Goal: Obtain resource: Obtain resource

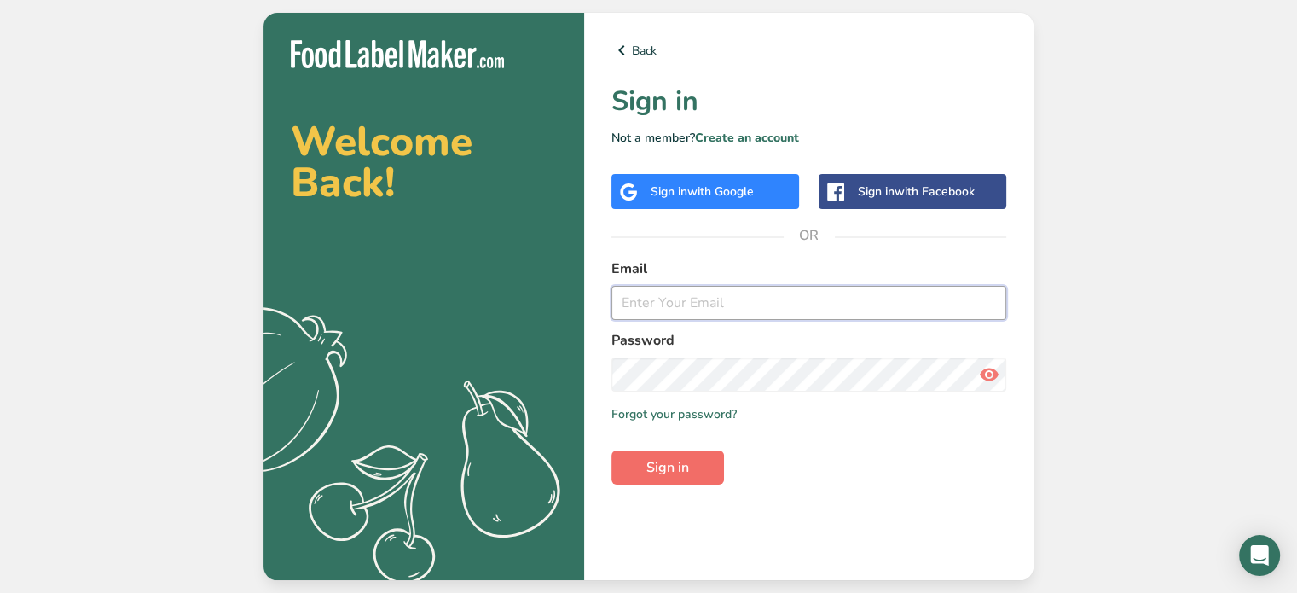
type input "[EMAIL_ADDRESS][DOMAIN_NAME]"
click at [703, 473] on button "Sign in" at bounding box center [667, 467] width 113 height 34
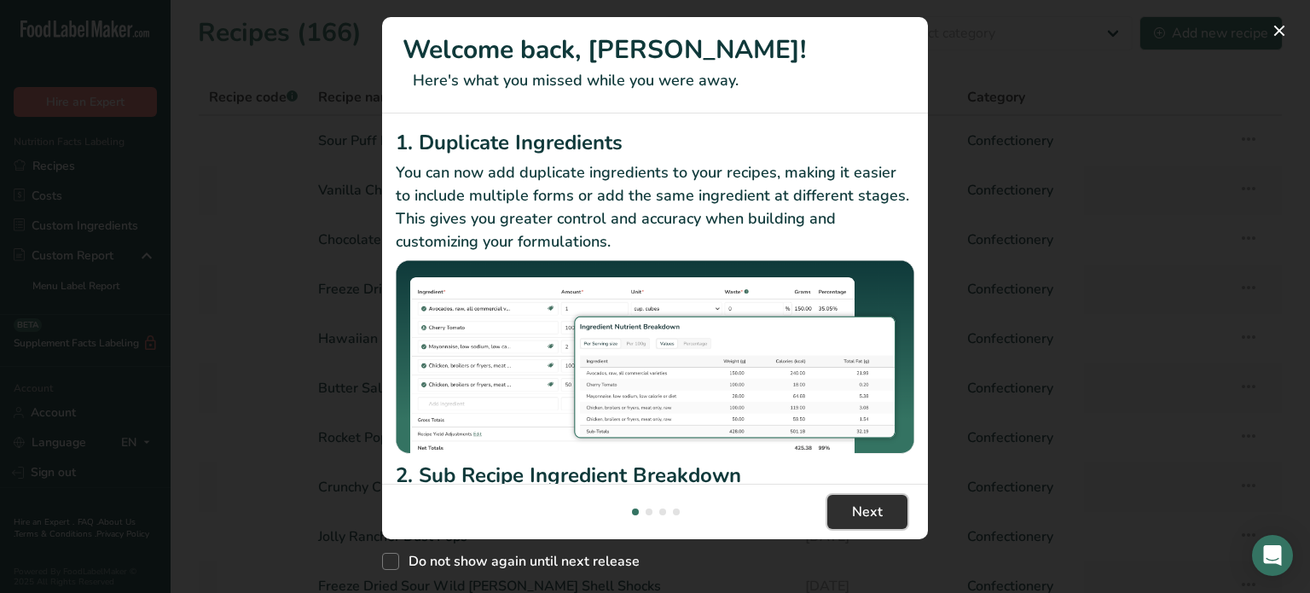
click at [882, 520] on button "Next" at bounding box center [867, 512] width 80 height 34
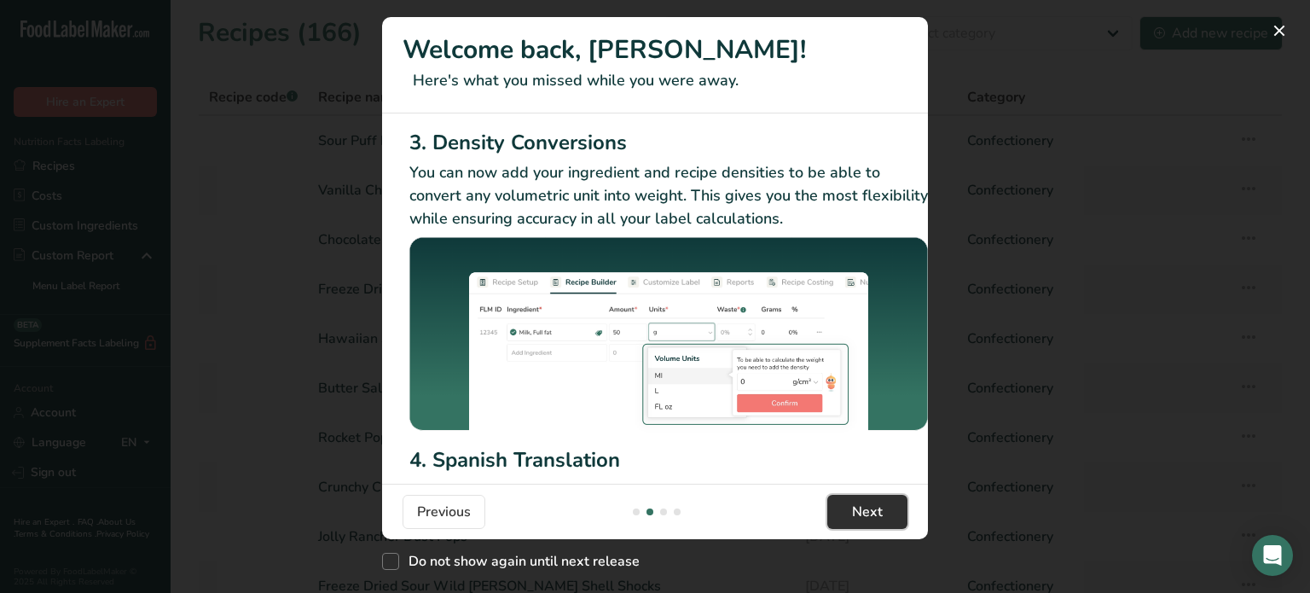
click at [881, 519] on span "Next" at bounding box center [867, 511] width 31 height 20
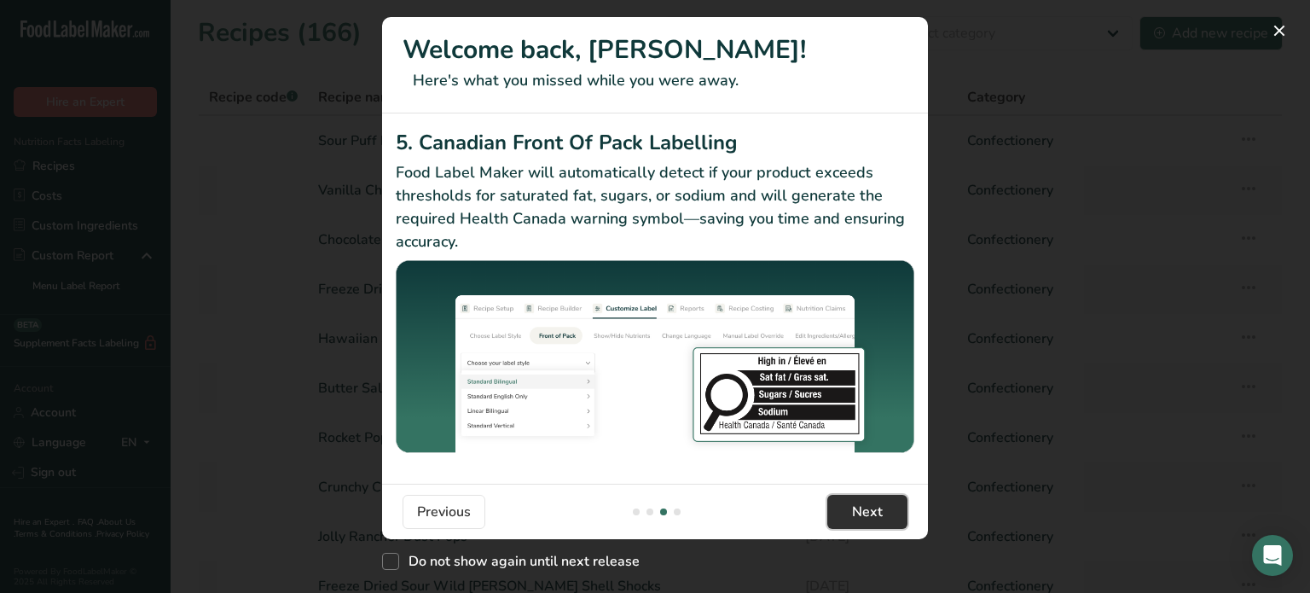
click at [881, 519] on span "Next" at bounding box center [867, 511] width 31 height 20
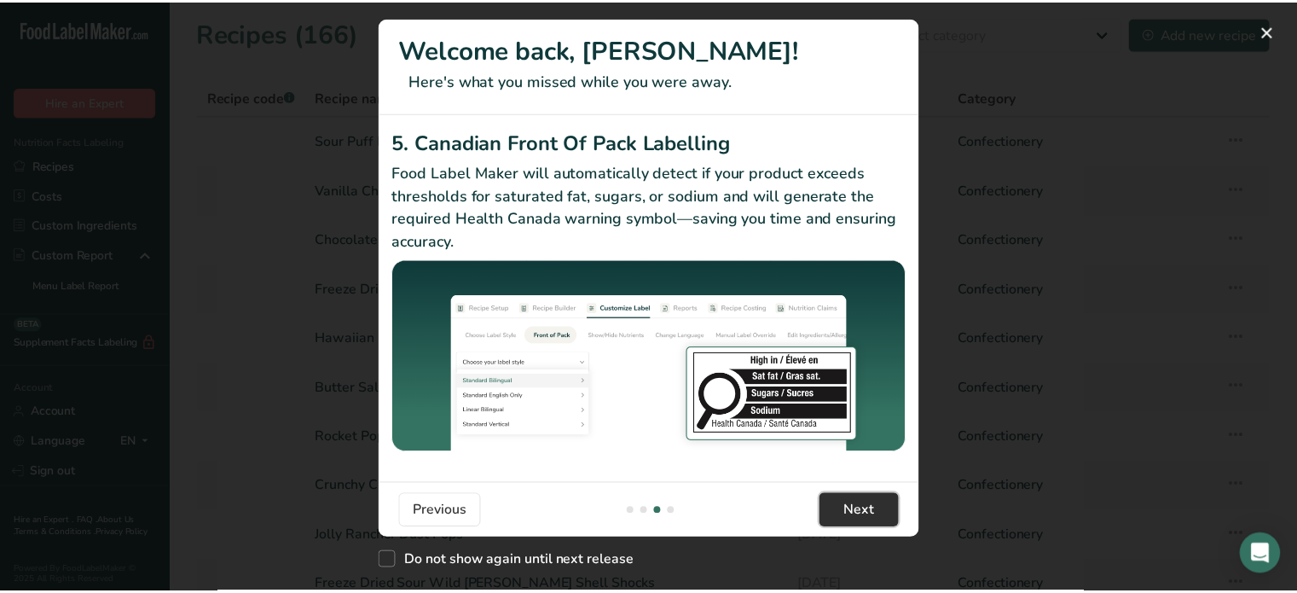
scroll to position [0, 1624]
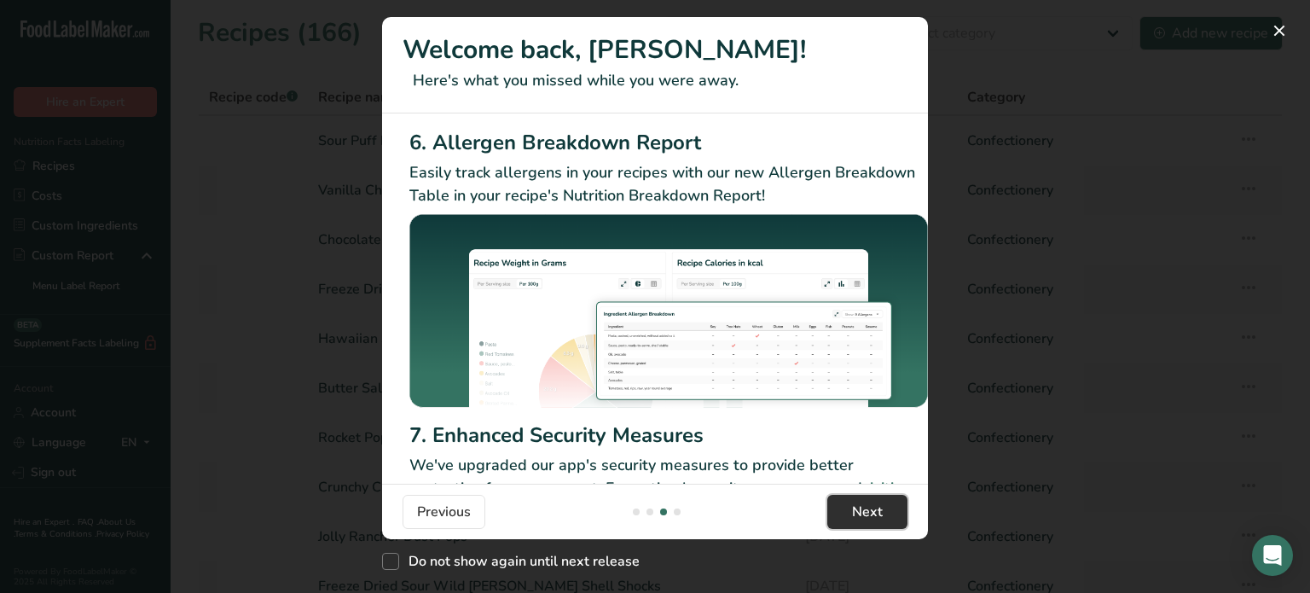
click at [881, 519] on span "Next" at bounding box center [867, 511] width 31 height 20
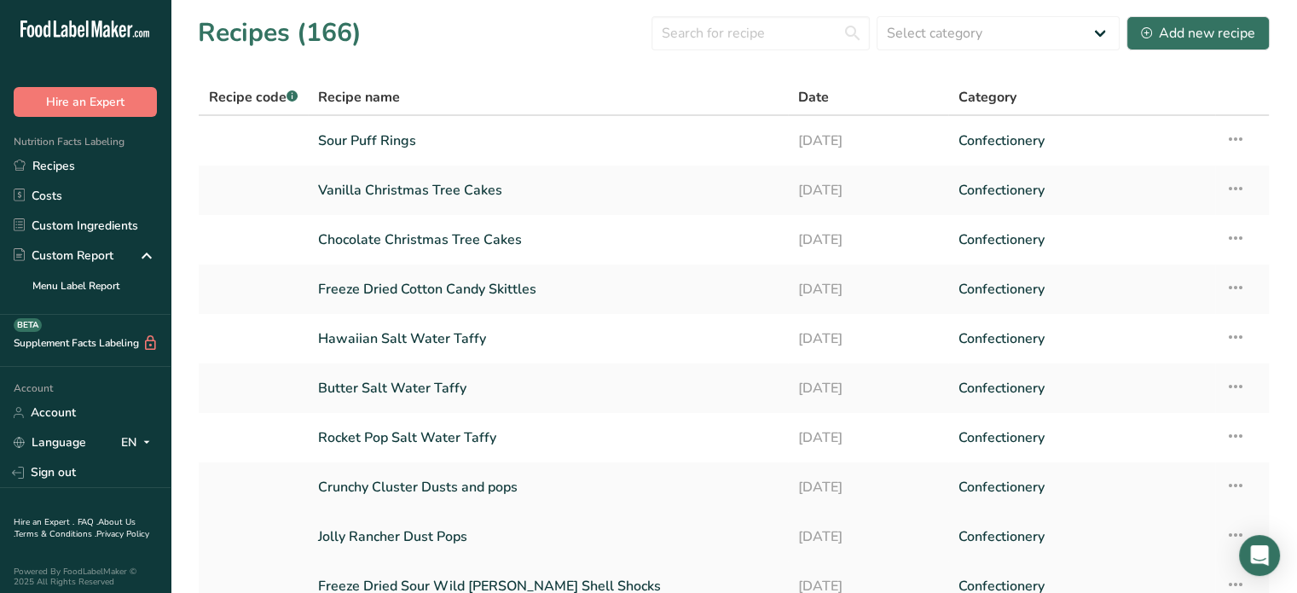
click at [881, 519] on link "[DATE]" at bounding box center [868, 536] width 140 height 36
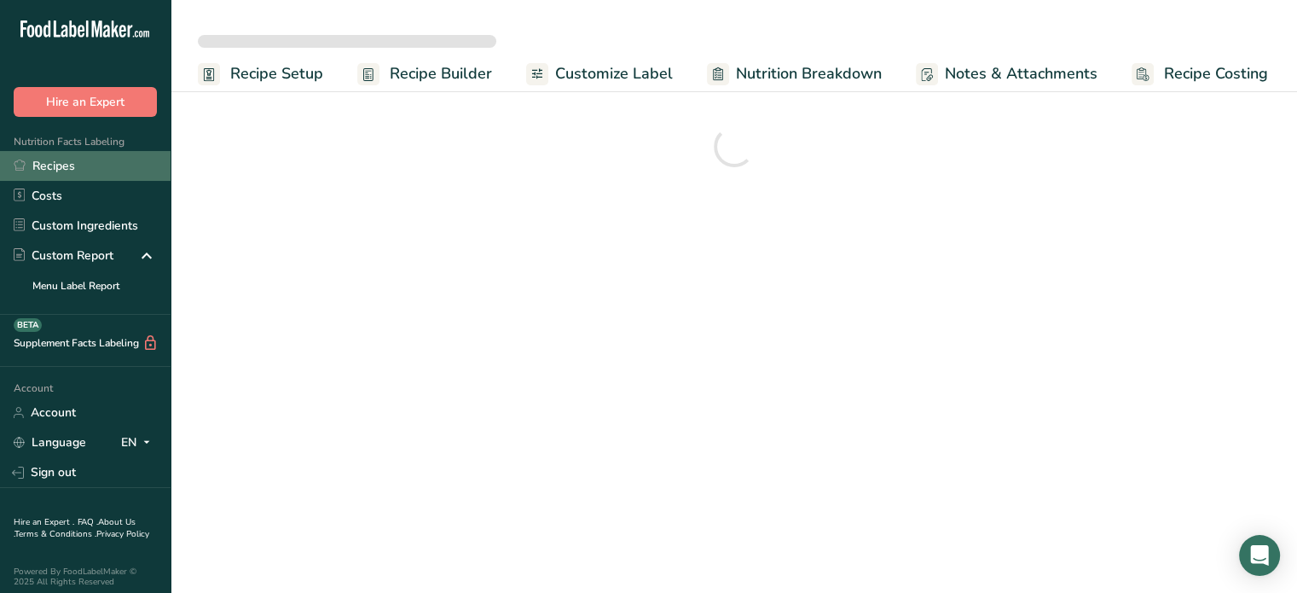
click at [78, 173] on link "Recipes" at bounding box center [85, 166] width 171 height 30
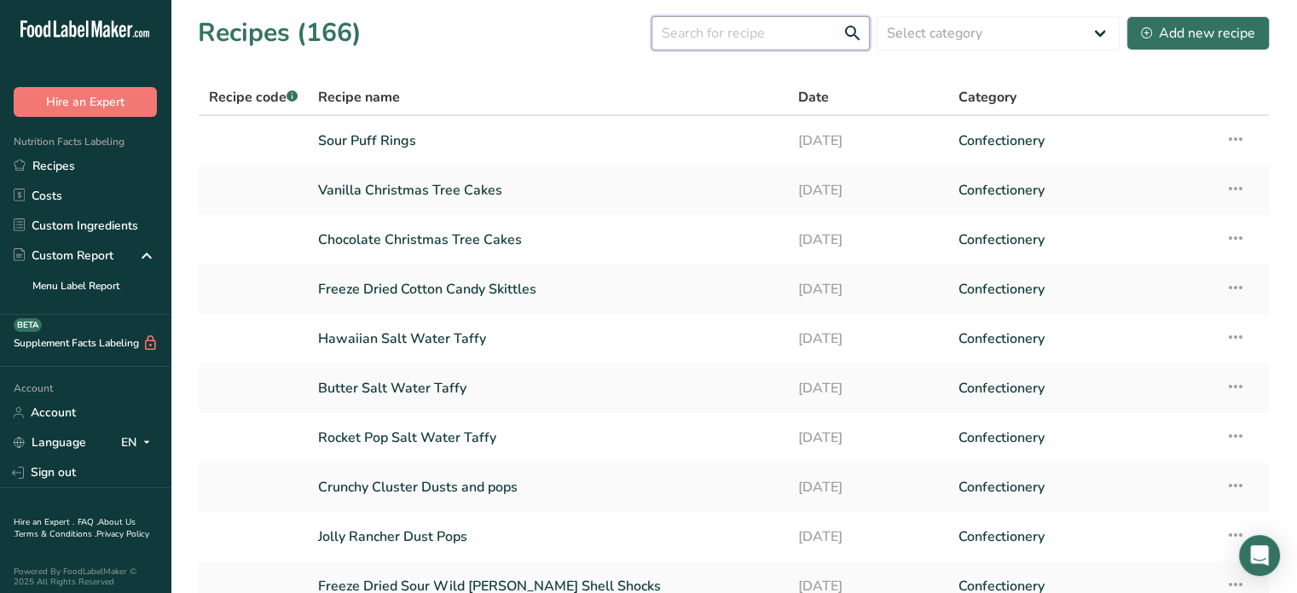
click at [791, 42] on input "text" at bounding box center [760, 33] width 218 height 34
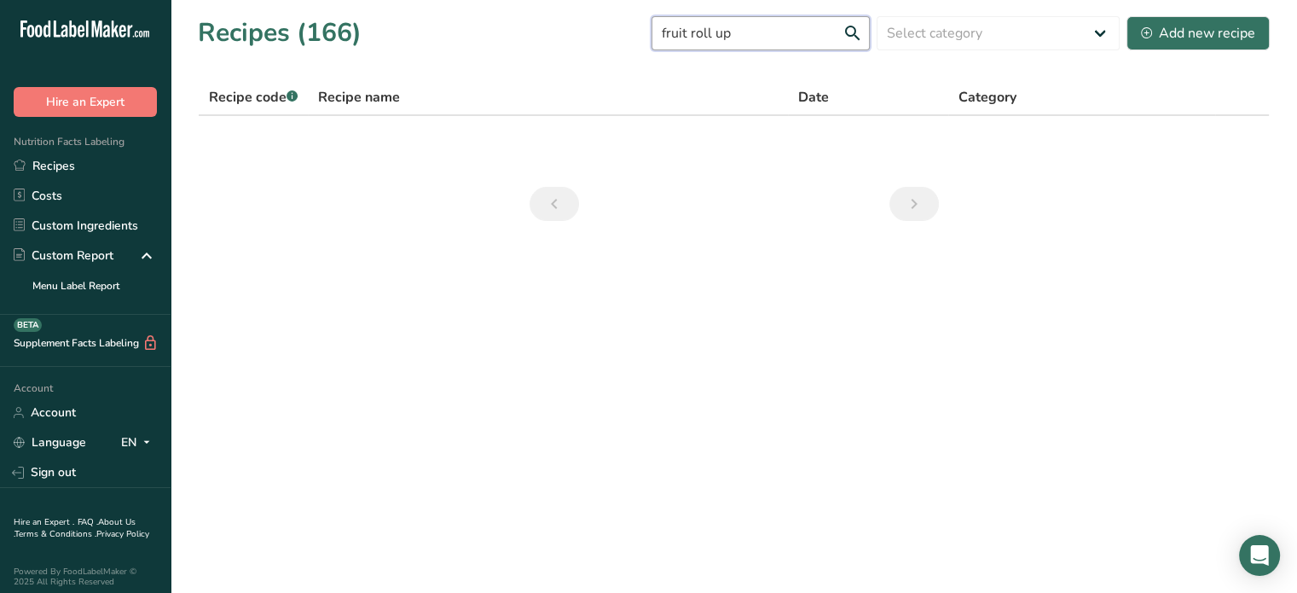
click at [765, 26] on input "fruit roll up" at bounding box center [760, 33] width 218 height 34
click at [764, 26] on input "fruit roll up" at bounding box center [760, 33] width 218 height 34
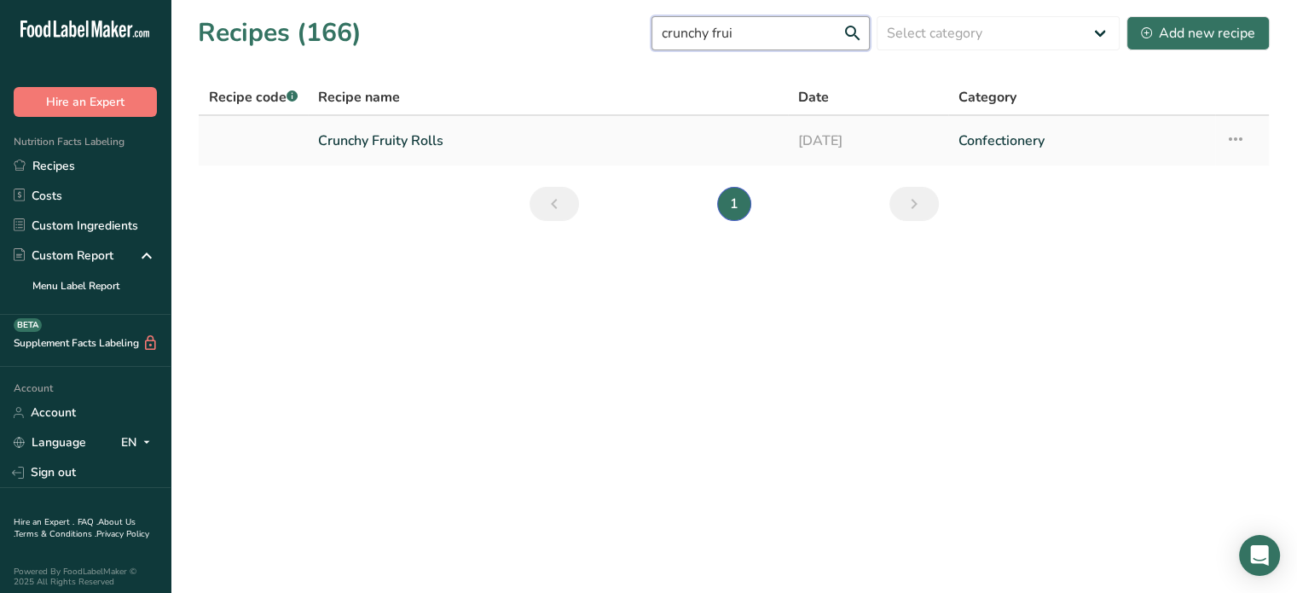
type input "crunchy frui"
click at [720, 129] on link "Crunchy Fruity Rolls" at bounding box center [548, 141] width 460 height 36
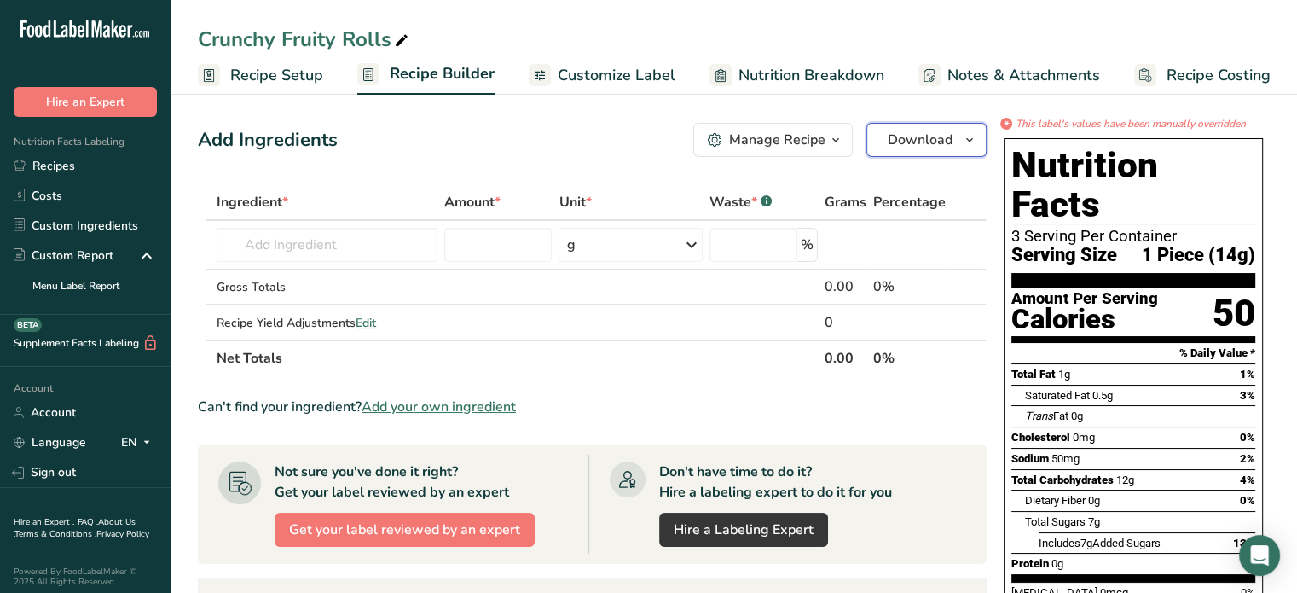
click at [897, 137] on span "Download" at bounding box center [920, 140] width 65 height 20
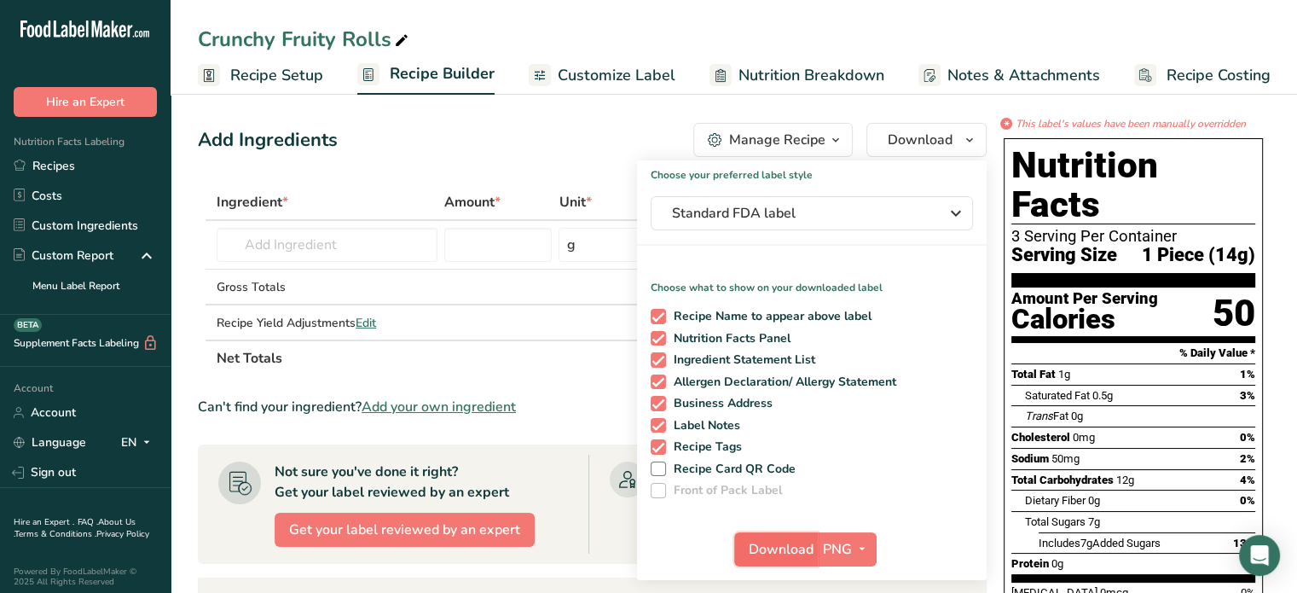
click at [780, 548] on span "Download" at bounding box center [781, 549] width 65 height 20
click at [614, 132] on div "Add Ingredients Manage Recipe Delete Recipe Duplicate Recipe Scale Recipe Save …" at bounding box center [592, 140] width 789 height 34
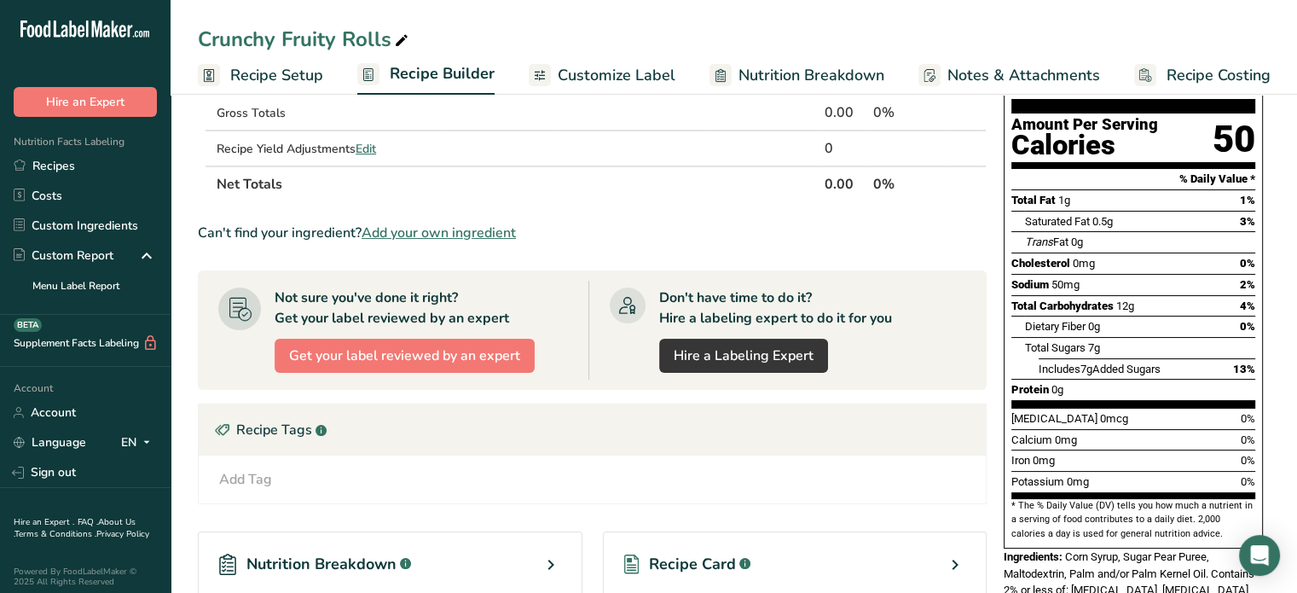
scroll to position [310, 0]
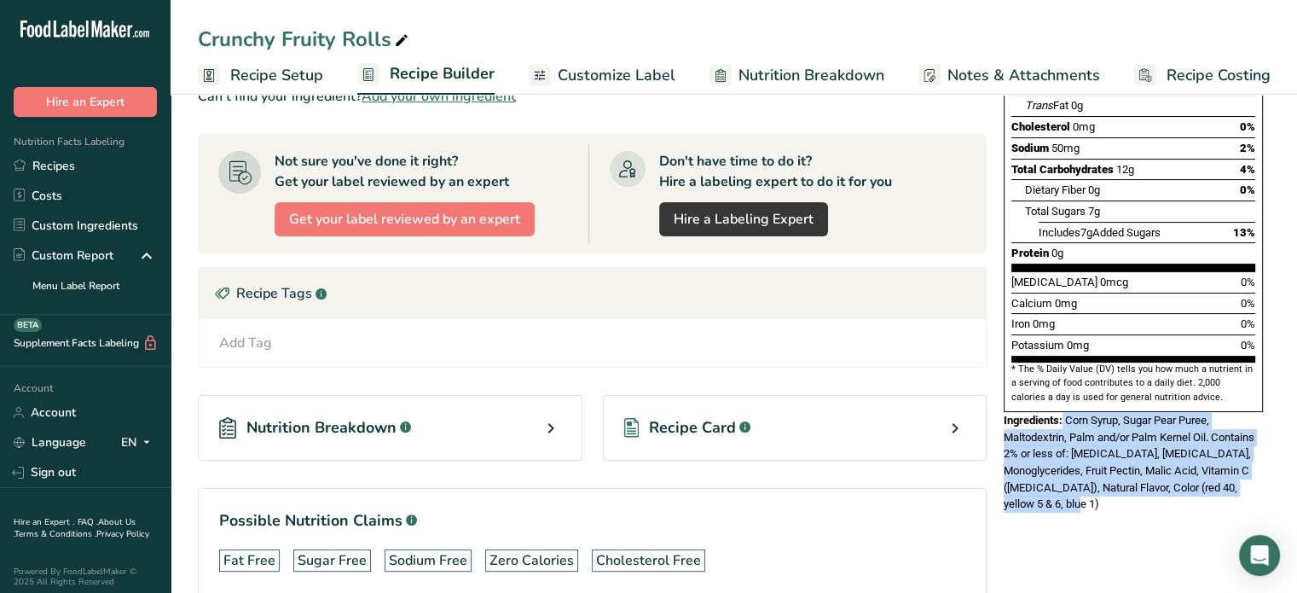
drag, startPoint x: 1073, startPoint y: 381, endPoint x: 1148, endPoint y: 461, distance: 109.8
click at [1148, 461] on div "Ingredients: Corn Syrup, Sugar Pear Puree, Maltodextrin, Palm and/or Palm Kerne…" at bounding box center [1133, 462] width 259 height 101
copy div "Corn Syrup, Sugar Pear Puree, Maltodextrin, Palm and/or Palm Kernel Oil. Contai…"
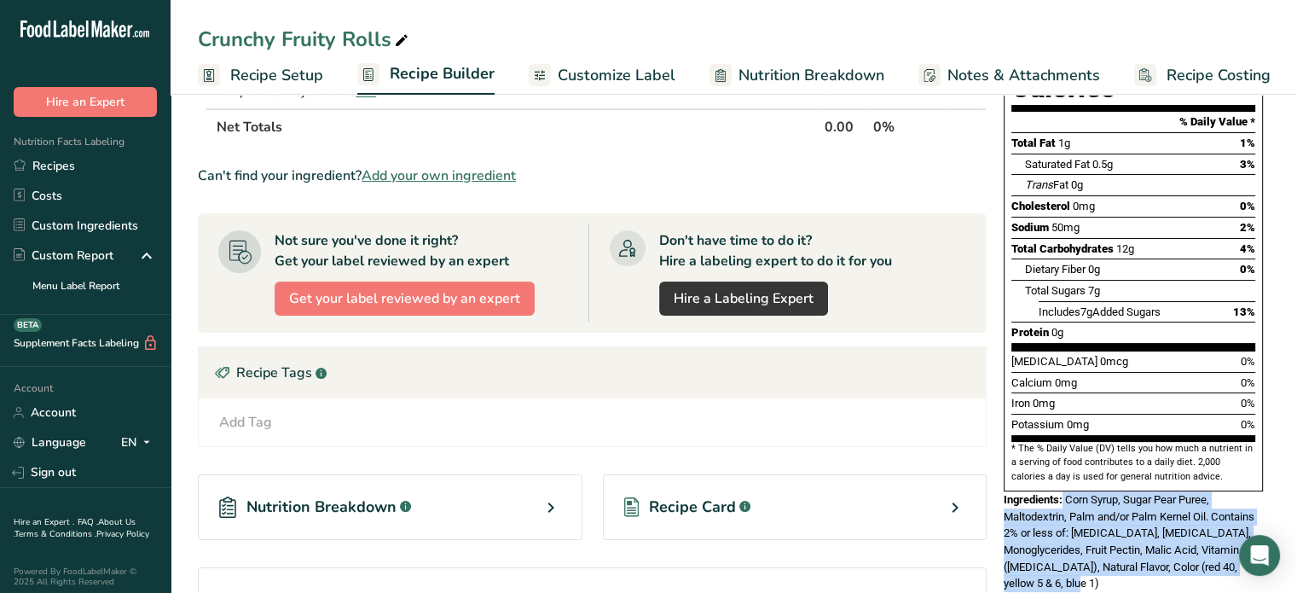
scroll to position [0, 0]
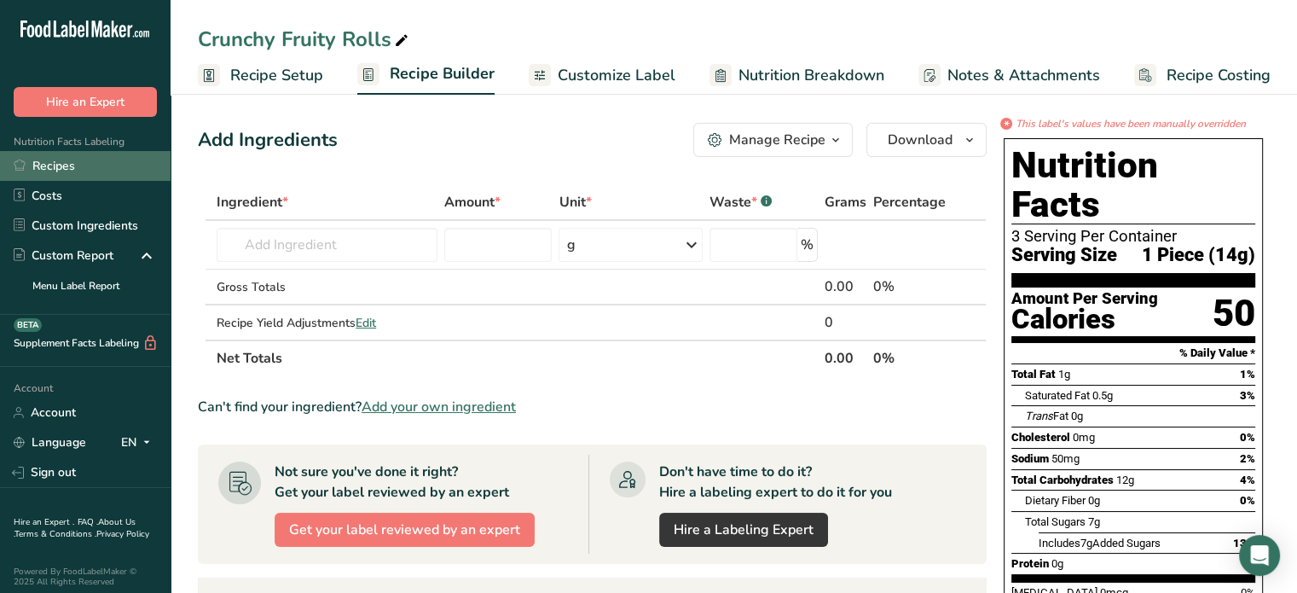
click at [65, 163] on link "Recipes" at bounding box center [85, 166] width 171 height 30
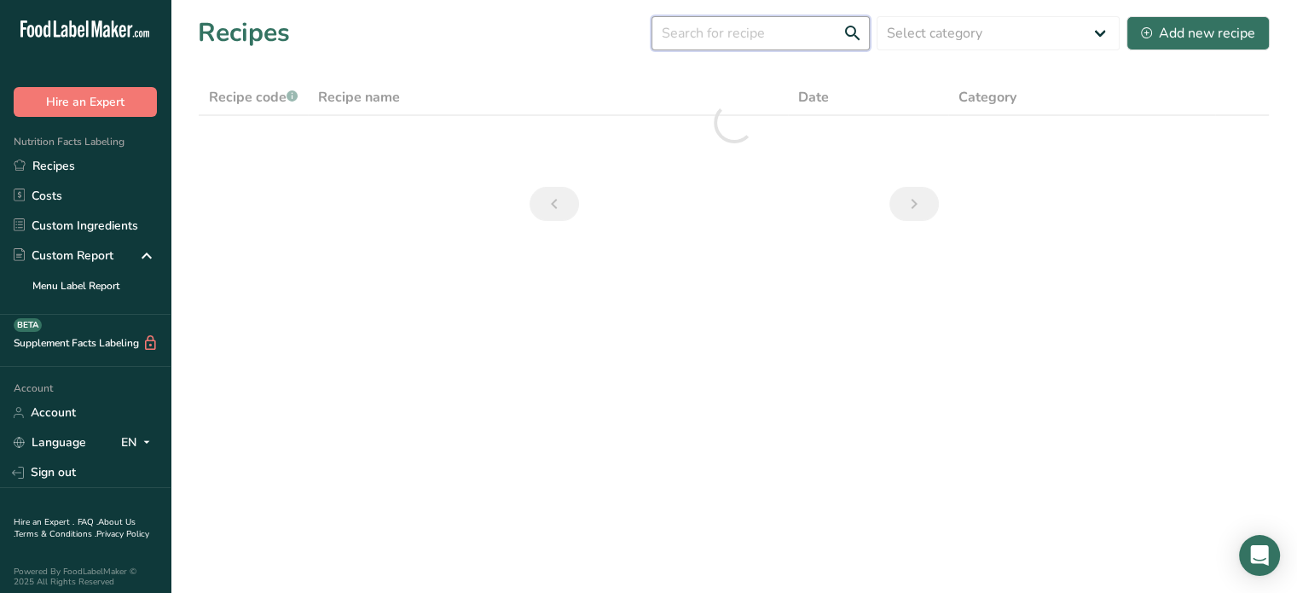
click at [745, 33] on input "text" at bounding box center [760, 33] width 218 height 34
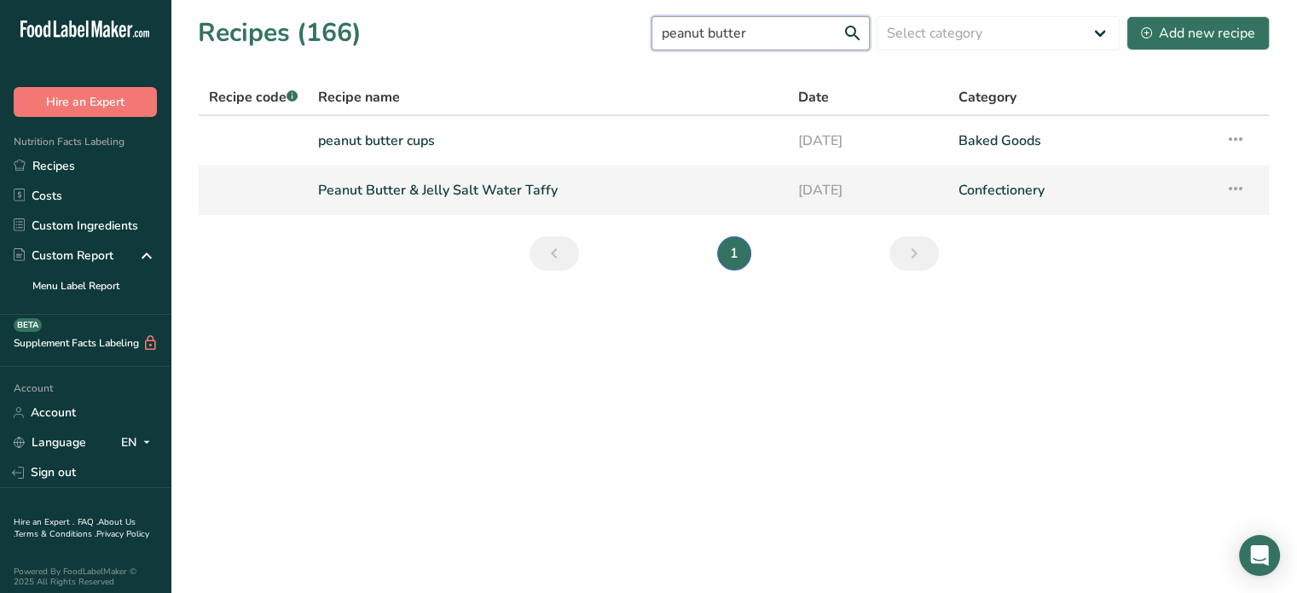
type input "peanut butter"
click at [620, 185] on link "Peanut Butter & Jelly Salt Water Taffy" at bounding box center [548, 190] width 460 height 36
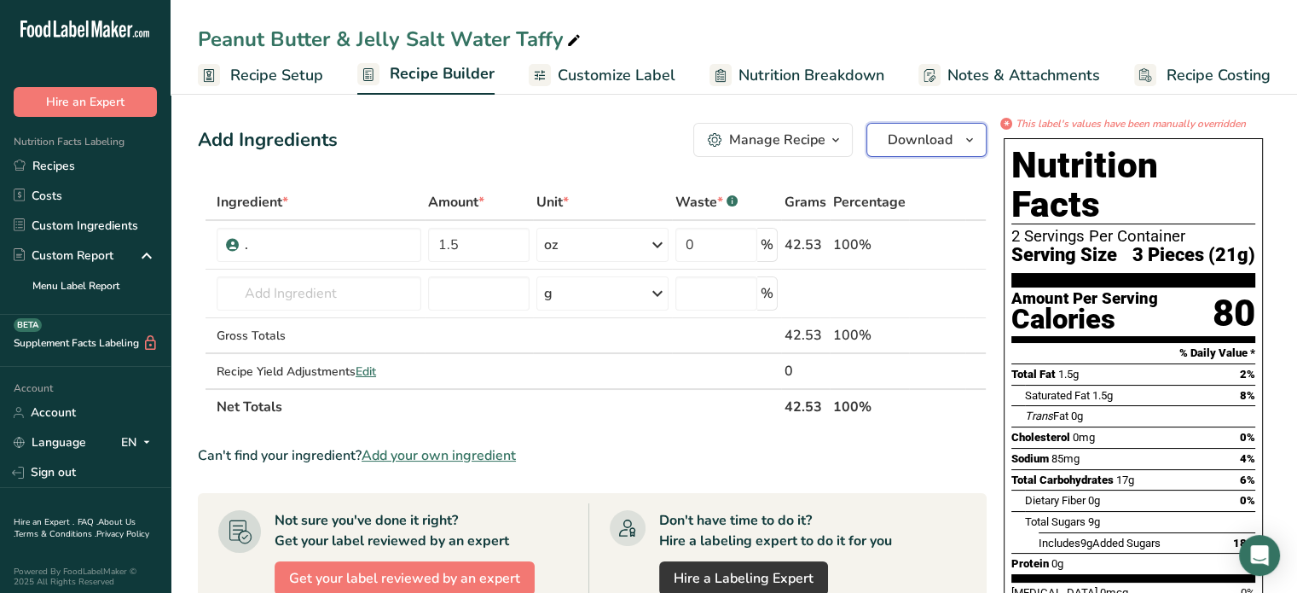
click at [922, 143] on span "Download" at bounding box center [920, 140] width 65 height 20
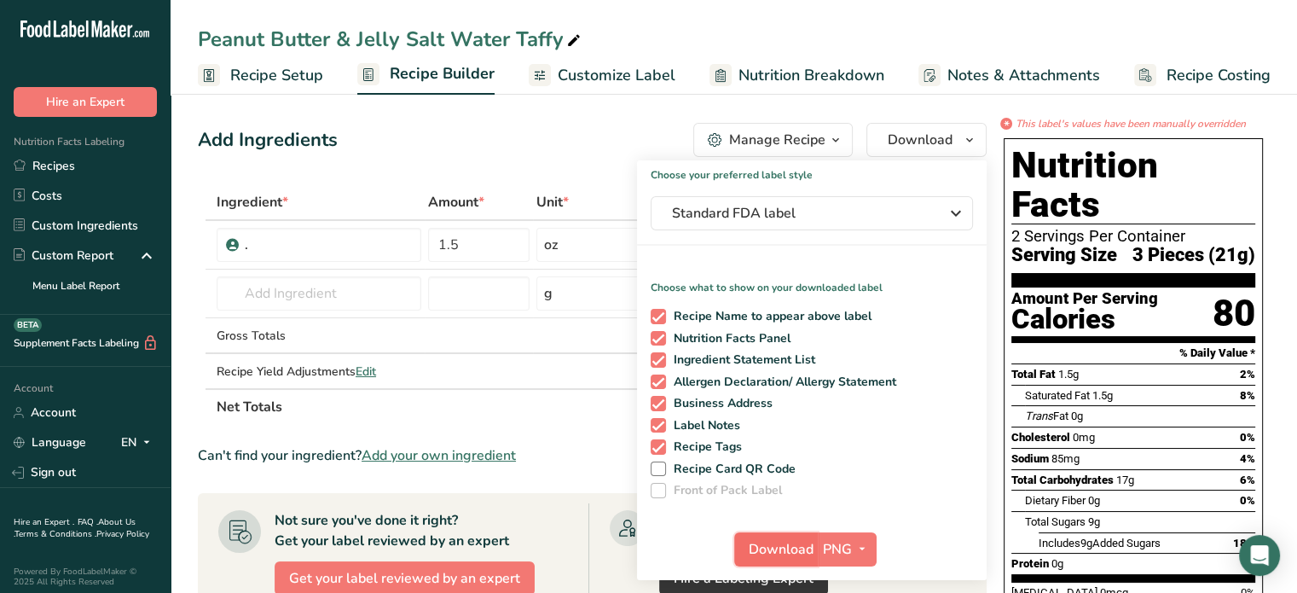
click at [791, 541] on span "Download" at bounding box center [781, 549] width 65 height 20
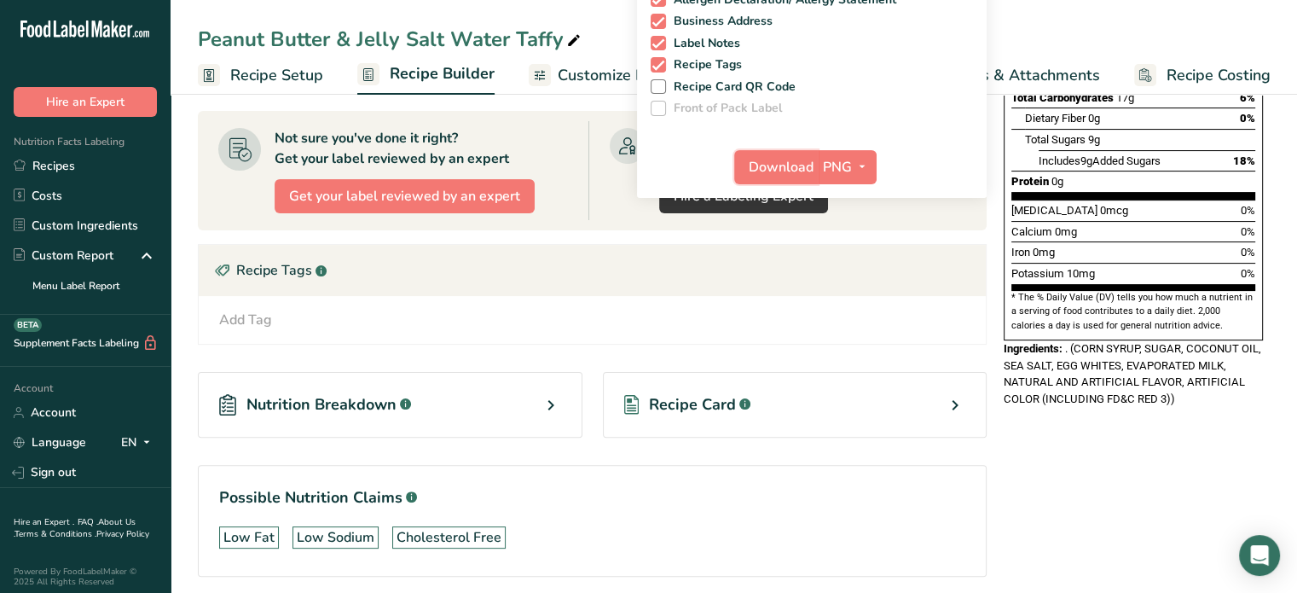
scroll to position [426, 0]
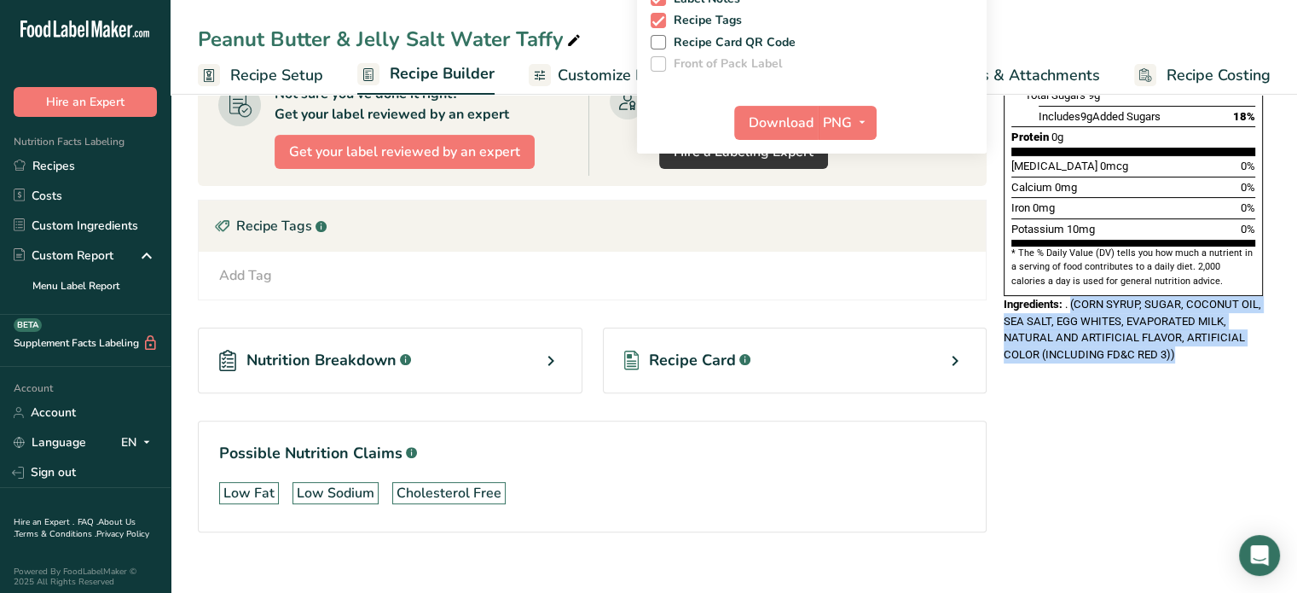
drag, startPoint x: 1071, startPoint y: 258, endPoint x: 1200, endPoint y: 322, distance: 143.8
click at [1200, 322] on div "Nutrition Facts 2 Servings Per Container Serving Size 3 Pieces (21g) Amount Per…" at bounding box center [1133, 37] width 273 height 665
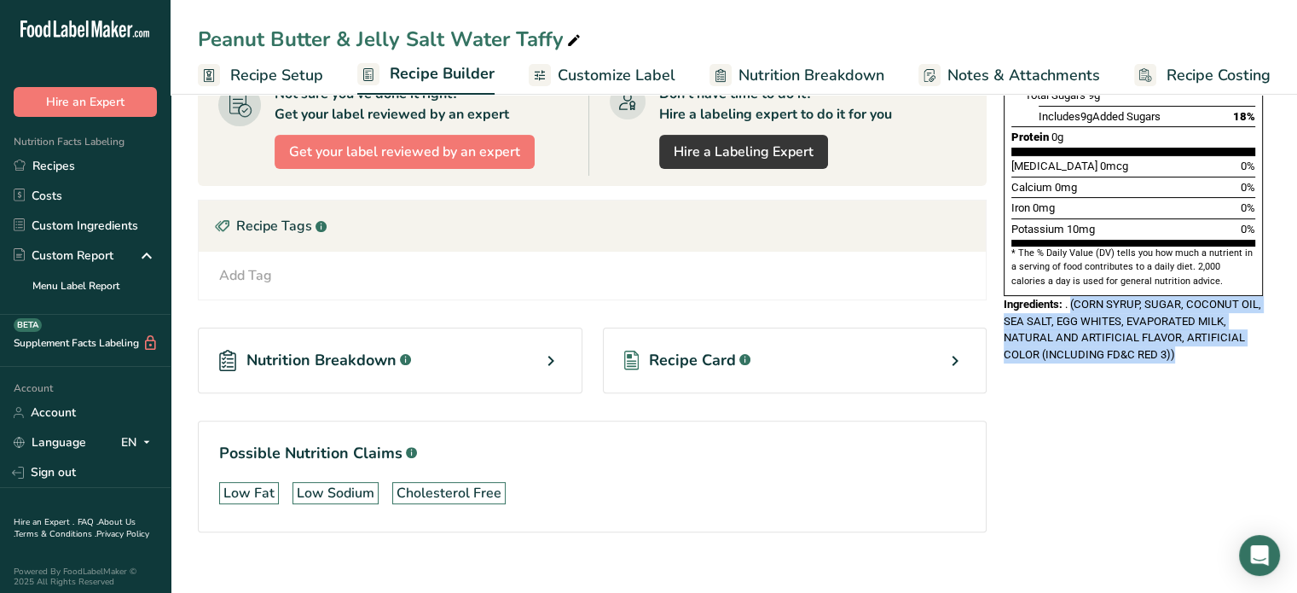
click at [1203, 322] on div "Nutrition Facts 2 Servings Per Container Serving Size 3 Pieces (21g) Amount Per…" at bounding box center [1133, 37] width 273 height 665
drag, startPoint x: 1191, startPoint y: 322, endPoint x: 999, endPoint y: 264, distance: 200.4
click at [999, 264] on div "Nutrition Facts 2 Servings Per Container Serving Size 3 Pieces (21g) Amount Per…" at bounding box center [1133, 37] width 273 height 665
copy div "Ingredients: . (CORN SYRUP, SUGAR, COCONUT OIL, SEA SALT, EGG WHITES, EVAPORATE…"
click at [1097, 296] on div "Ingredients: . (CORN SYRUP, SUGAR, COCONUT OIL, SEA SALT, EGG WHITES, EVAPORATE…" at bounding box center [1133, 329] width 259 height 67
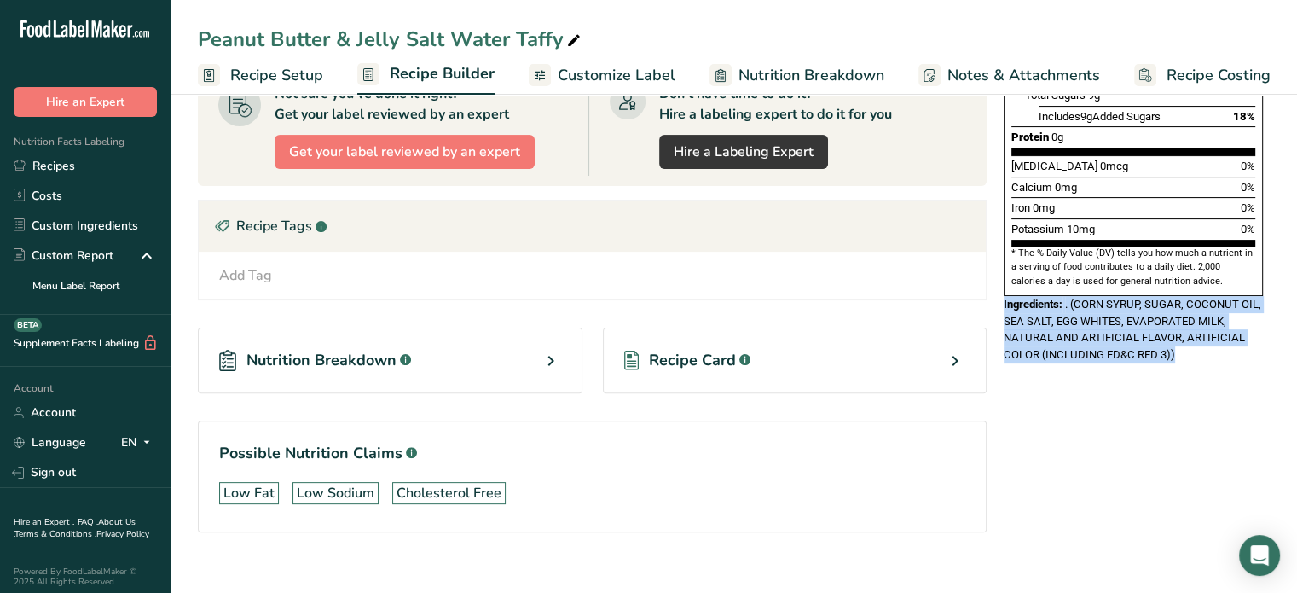
click at [1082, 298] on span ". (CORN SYRUP, SUGAR, COCONUT OIL, SEA SALT, EGG WHITES, EVAPORATED MILK, NATUR…" at bounding box center [1133, 329] width 258 height 63
drag, startPoint x: 1073, startPoint y: 263, endPoint x: 1178, endPoint y: 313, distance: 117.1
click at [1178, 313] on div "Ingredients: . (CORN SYRUP, SUGAR, COCONUT OIL, SEA SALT, EGG WHITES, EVAPORATE…" at bounding box center [1133, 329] width 259 height 67
copy span "(CORN SYRUP, SUGAR, COCONUT OIL, SEA SALT, EGG WHITES, EVAPORATED MILK, NATURAL…"
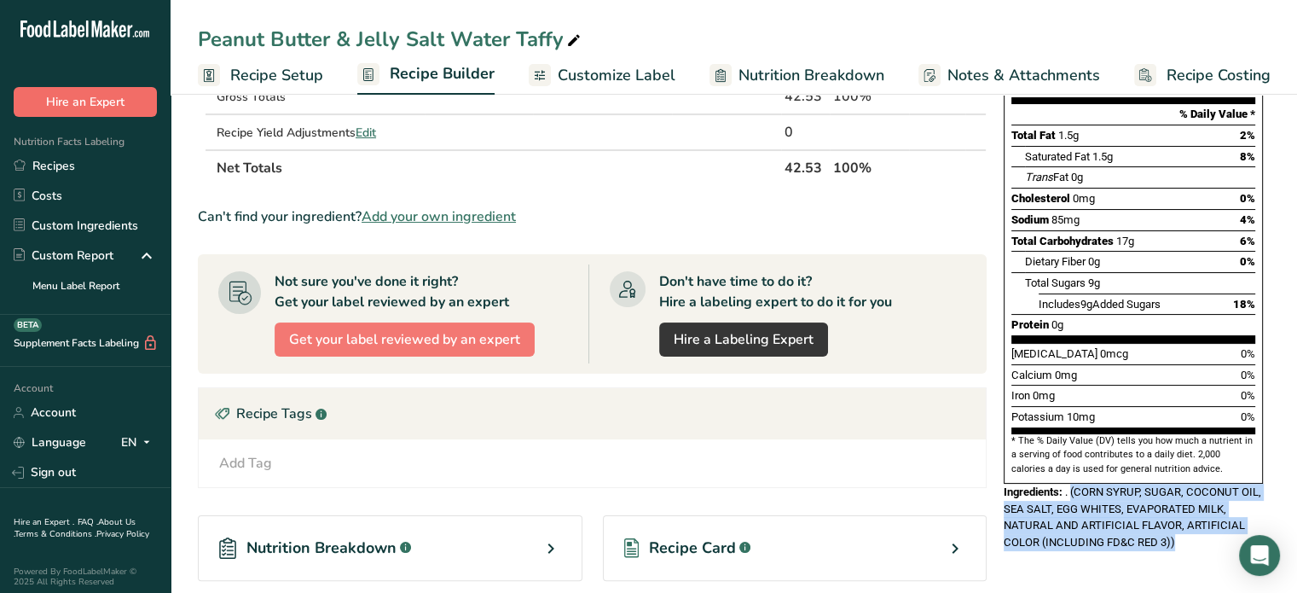
scroll to position [0, 0]
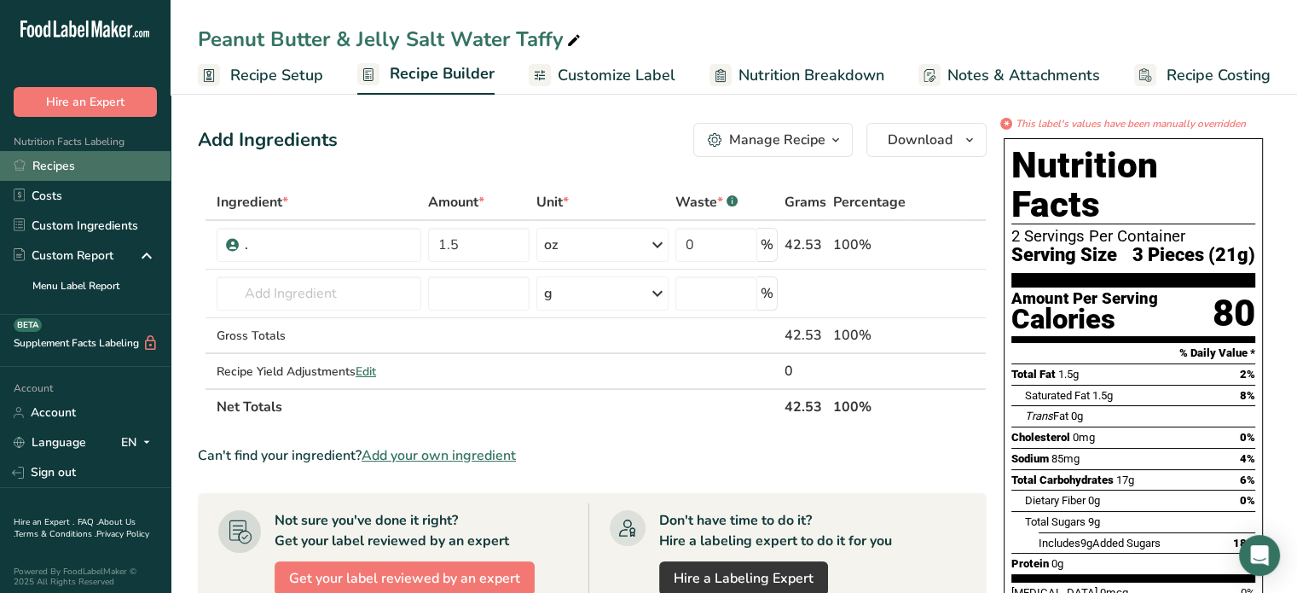
click at [71, 155] on link "Recipes" at bounding box center [85, 166] width 171 height 30
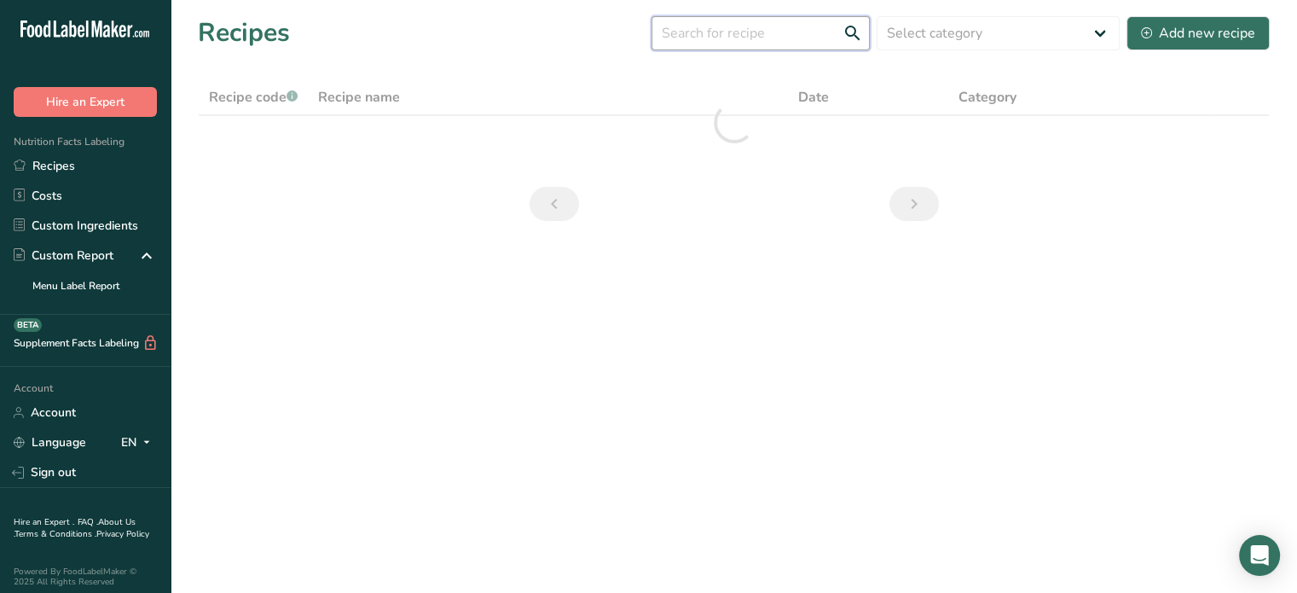
click at [778, 40] on input "text" at bounding box center [760, 33] width 218 height 34
click at [685, 31] on input "CNNAMON" at bounding box center [760, 33] width 218 height 34
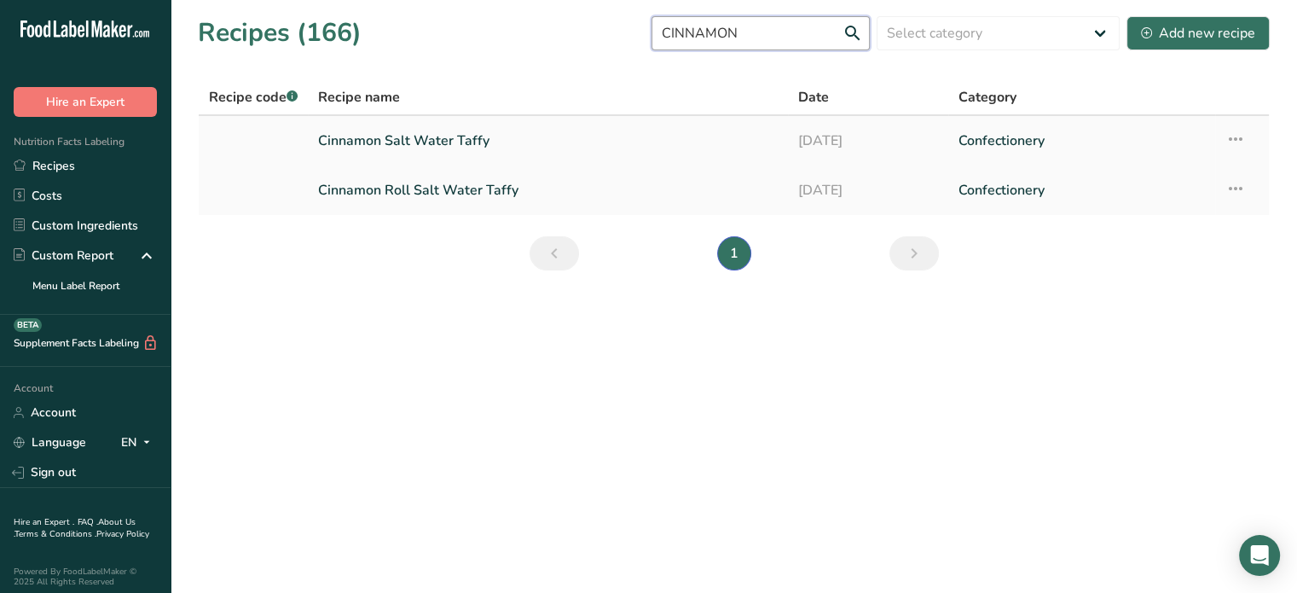
type input "CINNAMON"
click at [517, 138] on link "Cinnamon Salt Water Taffy" at bounding box center [548, 141] width 460 height 36
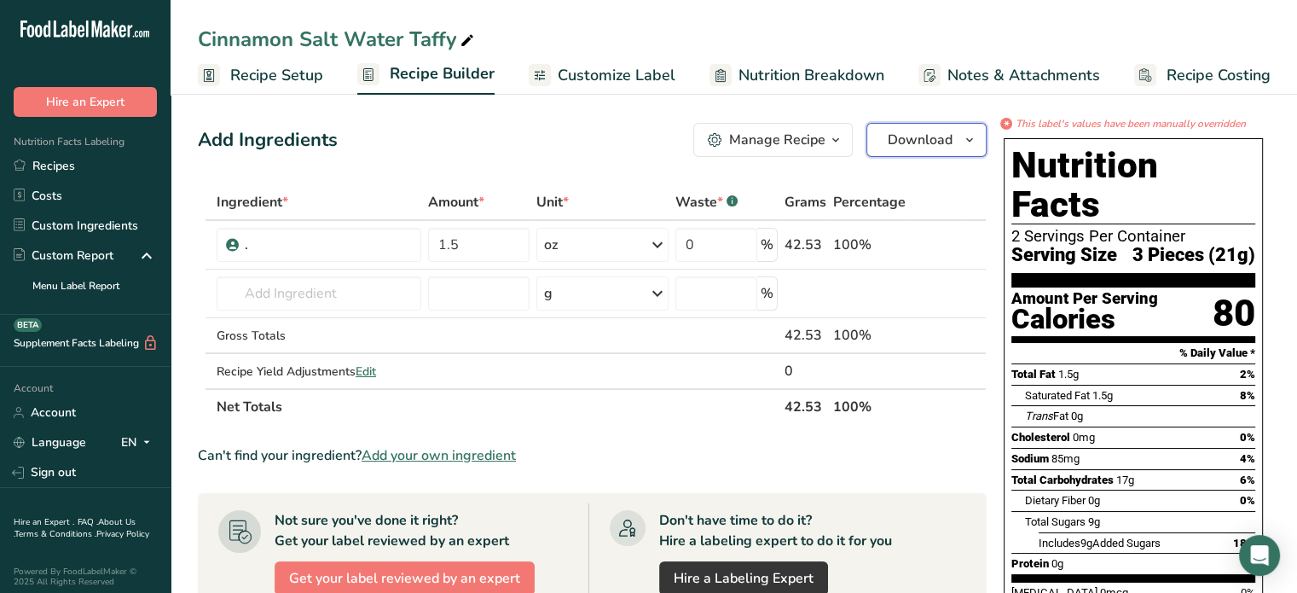
click at [951, 151] on button "Download" at bounding box center [926, 140] width 120 height 34
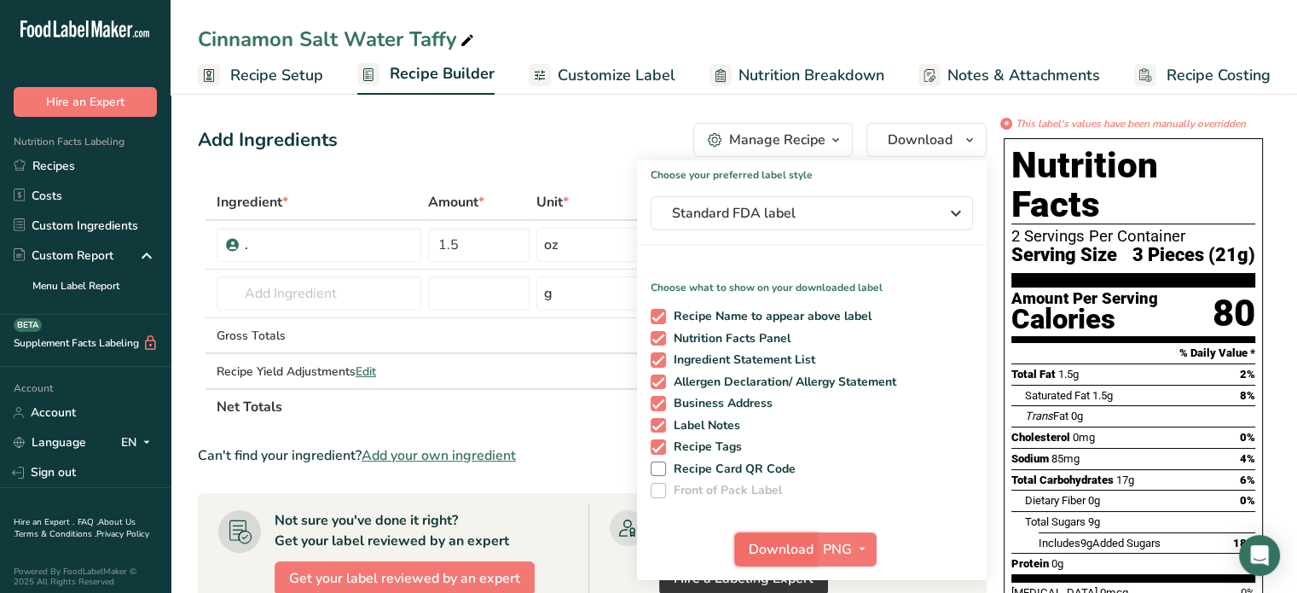
click at [767, 542] on span "Download" at bounding box center [781, 549] width 65 height 20
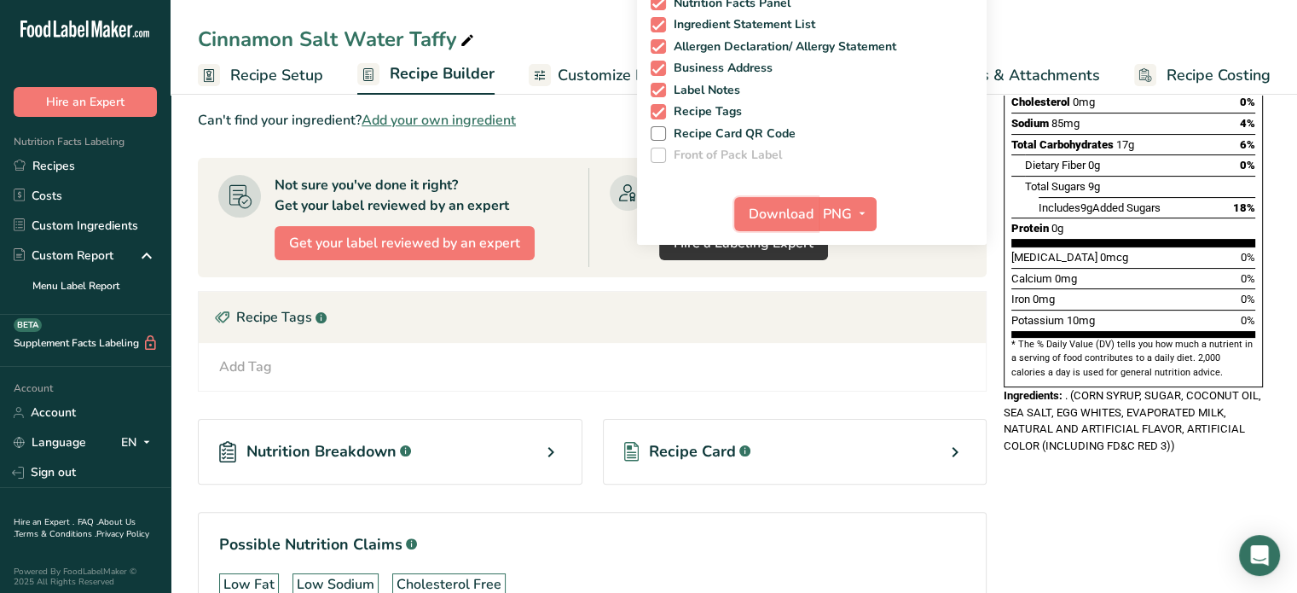
scroll to position [341, 0]
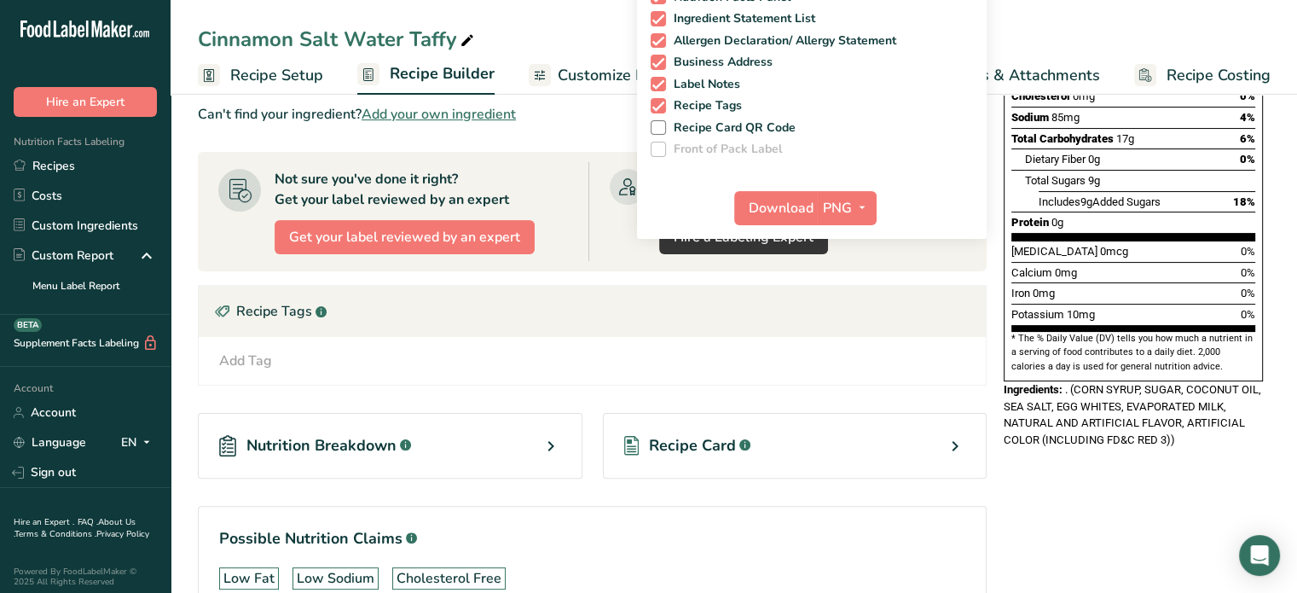
drag, startPoint x: 989, startPoint y: 344, endPoint x: 1080, endPoint y: 353, distance: 91.7
click at [1080, 353] on div "Add Ingredients Manage Recipe Delete Recipe Duplicate Recipe Scale Recipe Save …" at bounding box center [734, 223] width 1072 height 897
click at [1078, 383] on span ". (CORN SYRUP, SUGAR, COCONUT OIL, SEA SALT, EGG WHITES, EVAPORATED MILK, NATUR…" at bounding box center [1133, 414] width 258 height 63
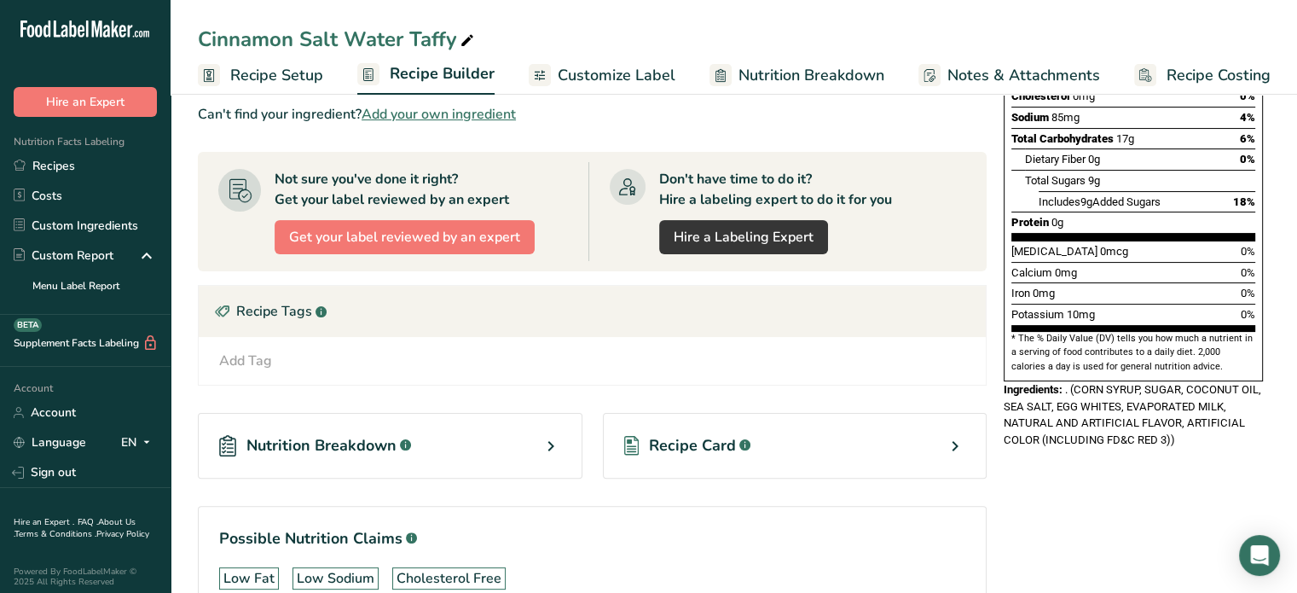
drag, startPoint x: 1006, startPoint y: 347, endPoint x: 1066, endPoint y: 354, distance: 60.1
click at [1066, 381] on div "Ingredients: . (CORN SYRUP, SUGAR, COCONUT OIL, SEA SALT, EGG WHITES, EVAPORATE…" at bounding box center [1133, 414] width 259 height 67
click at [1066, 383] on span ". (CORN SYRUP, SUGAR, COCONUT OIL, SEA SALT, EGG WHITES, EVAPORATED MILK, NATUR…" at bounding box center [1133, 414] width 258 height 63
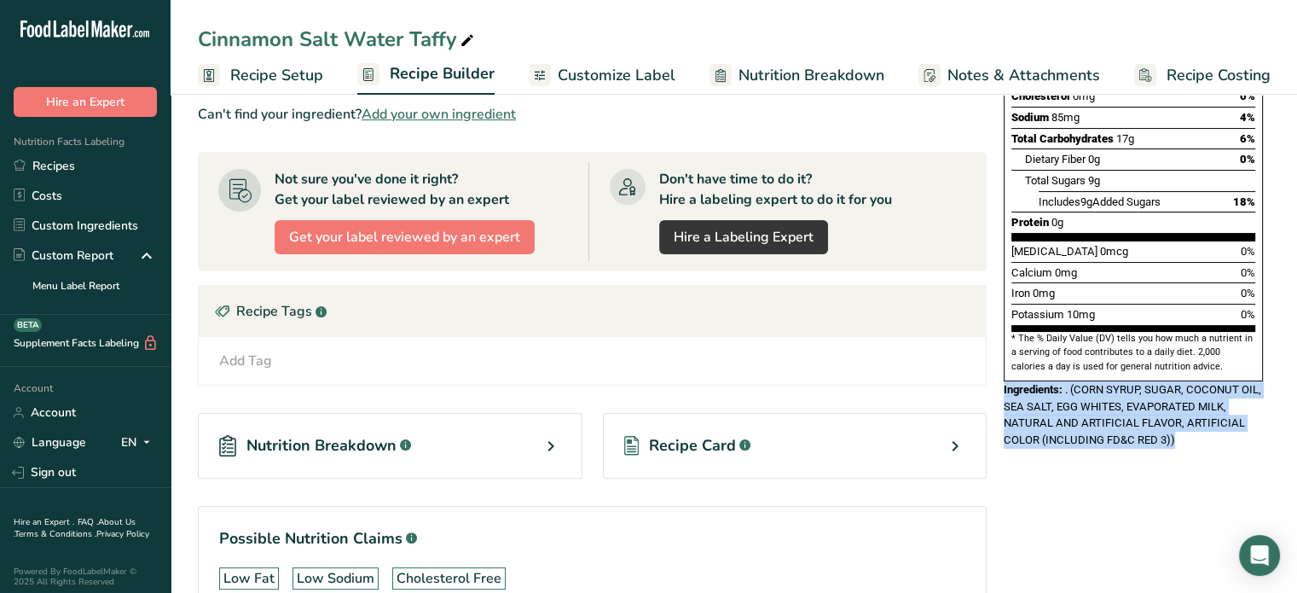
drag, startPoint x: 1002, startPoint y: 347, endPoint x: 1203, endPoint y: 419, distance: 213.6
click at [1203, 419] on div "Nutrition Facts 2 Servings Per Container Serving Size 3 Pieces (21g) Amount Per…" at bounding box center [1133, 127] width 273 height 675
copy div "Ingredients: . (CORN SYRUP, SUGAR, COCONUT OIL, SEA SALT, EGG WHITES, EVAPORATE…"
click at [1068, 464] on div "* This label's values have been manually overridden Nutrition Facts 2 Servings …" at bounding box center [1133, 223] width 273 height 897
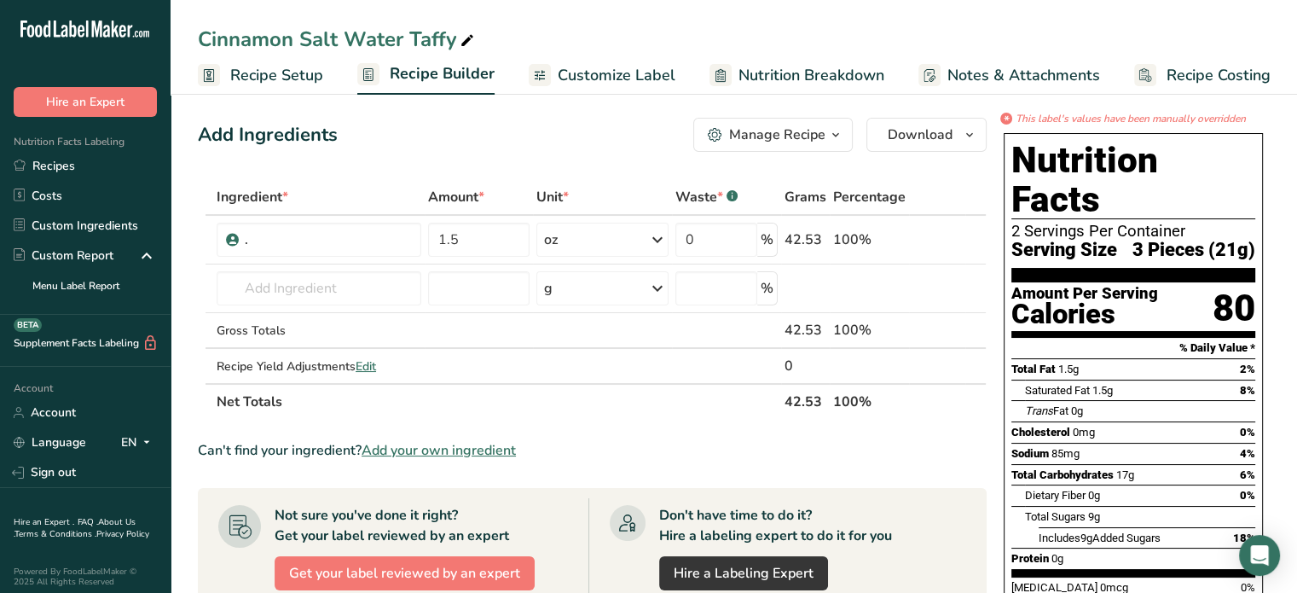
scroll to position [0, 0]
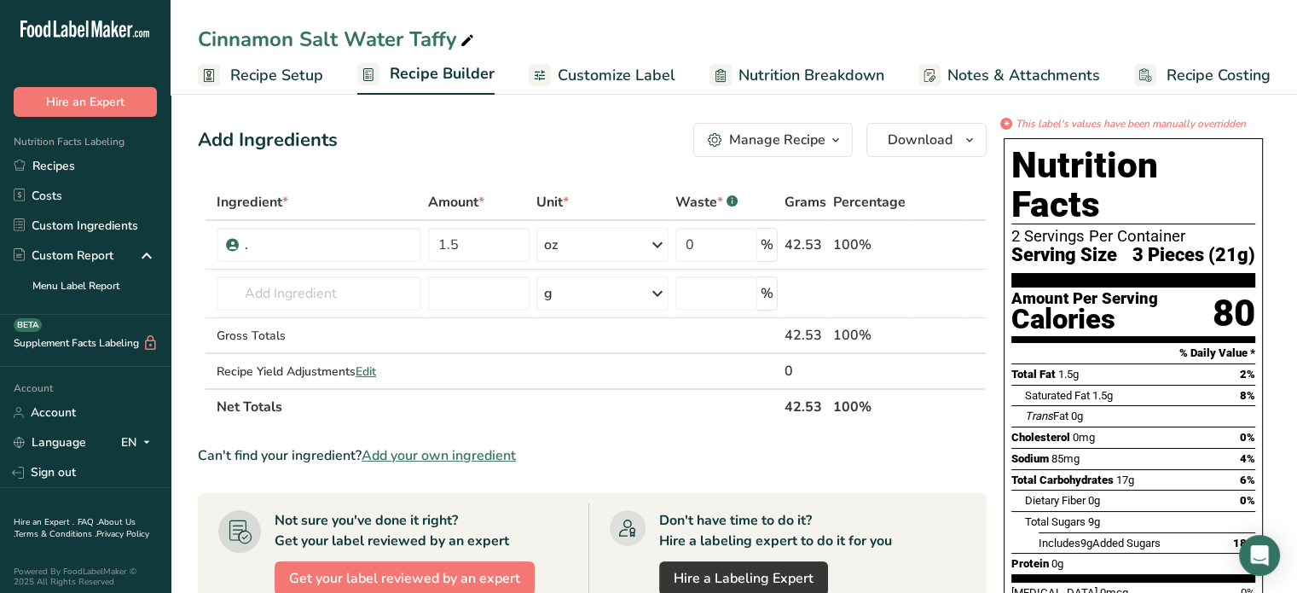
drag, startPoint x: 1039, startPoint y: 285, endPoint x: 1090, endPoint y: 350, distance: 82.7
click at [1090, 350] on div "Nutrition Facts 2 Servings Per Container Serving Size 3 Pieces (21g) Amount Per…" at bounding box center [1133, 430] width 259 height 584
click at [1090, 389] on span "Saturated Fat" at bounding box center [1057, 395] width 65 height 13
click at [765, 75] on span "Nutrition Breakdown" at bounding box center [811, 75] width 146 height 23
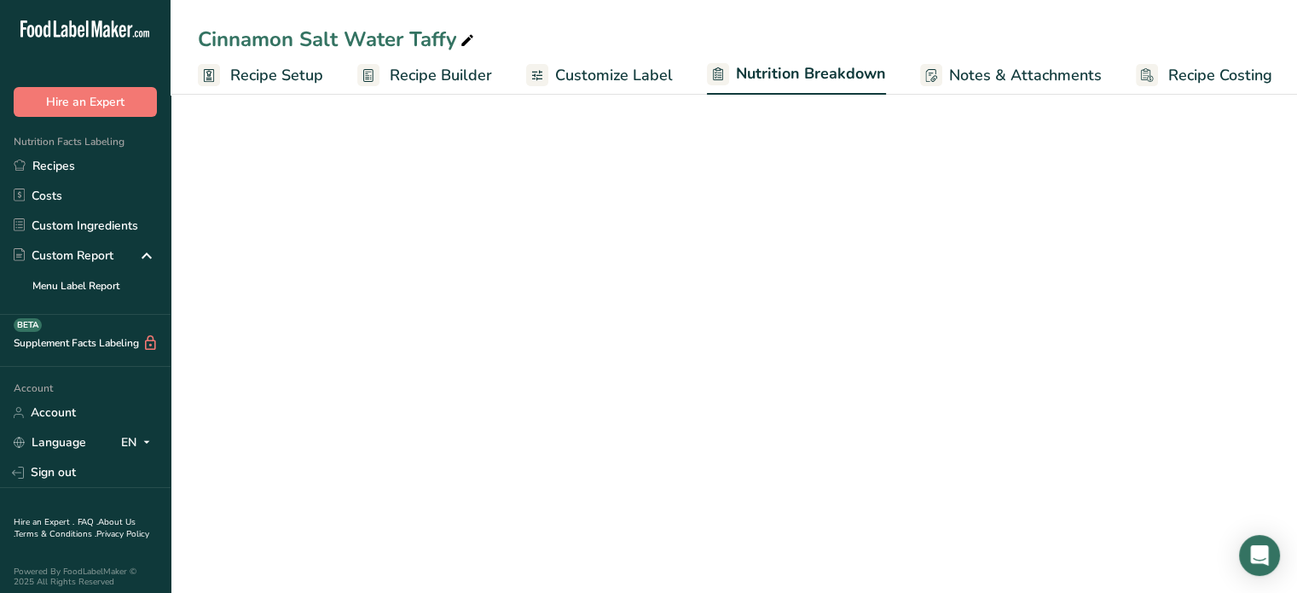
scroll to position [0, 2]
select select "Calories"
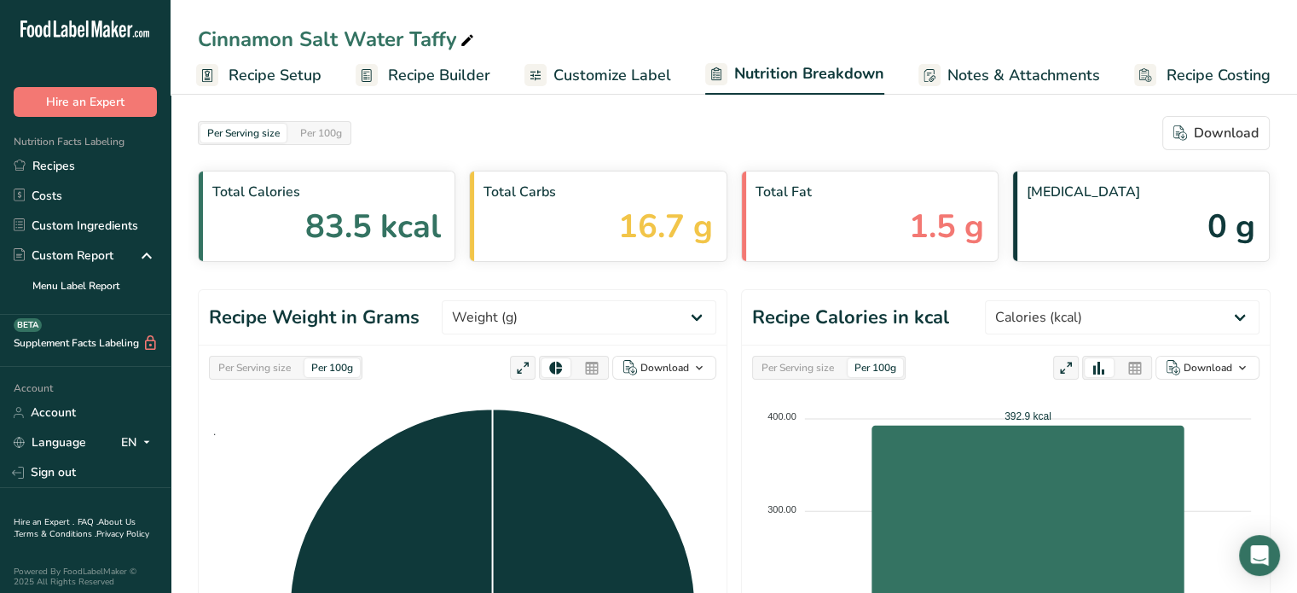
click at [229, 72] on span "Recipe Setup" at bounding box center [275, 75] width 93 height 23
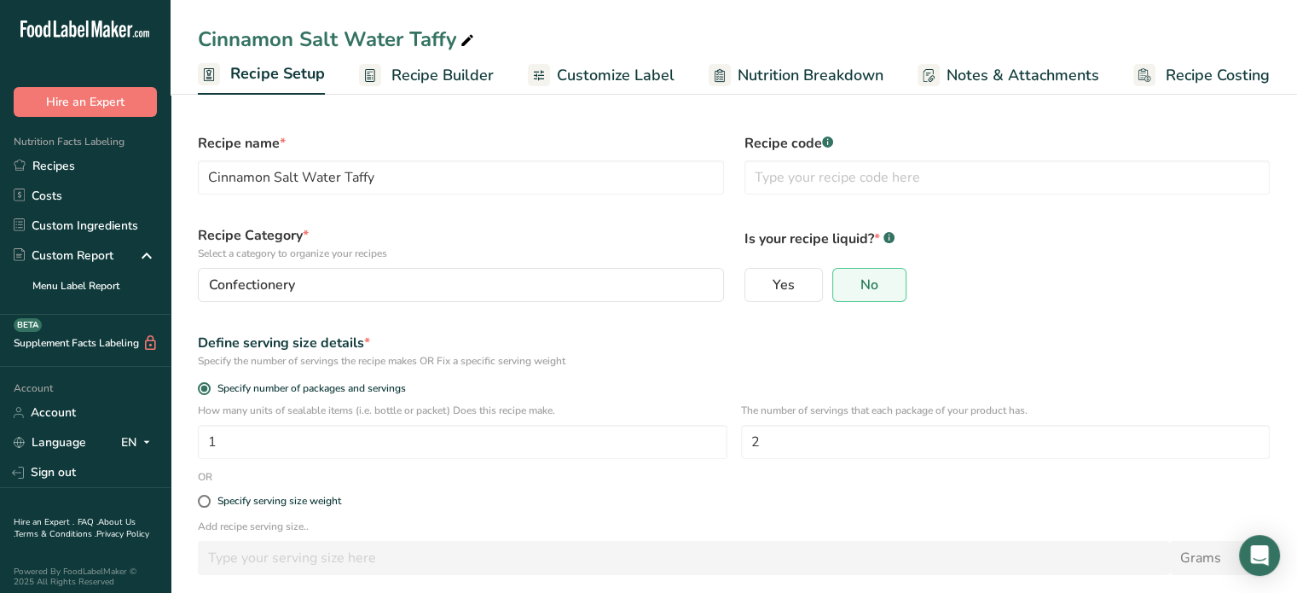
click at [397, 74] on span "Recipe Builder" at bounding box center [442, 75] width 102 height 23
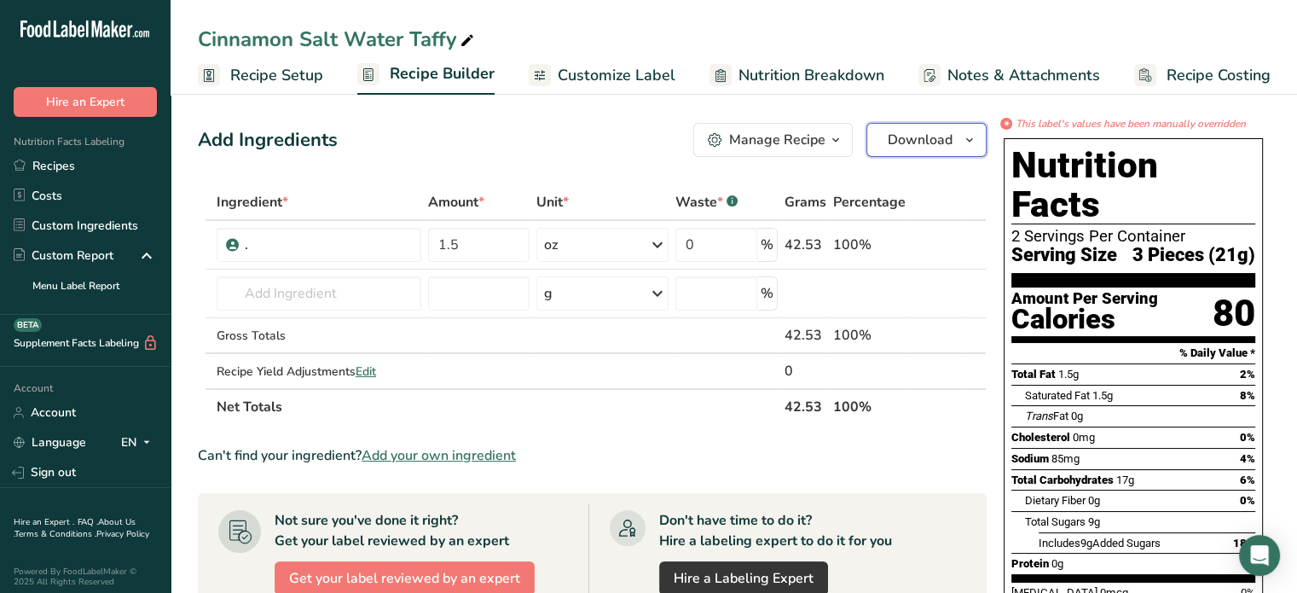
click at [908, 142] on span "Download" at bounding box center [920, 140] width 65 height 20
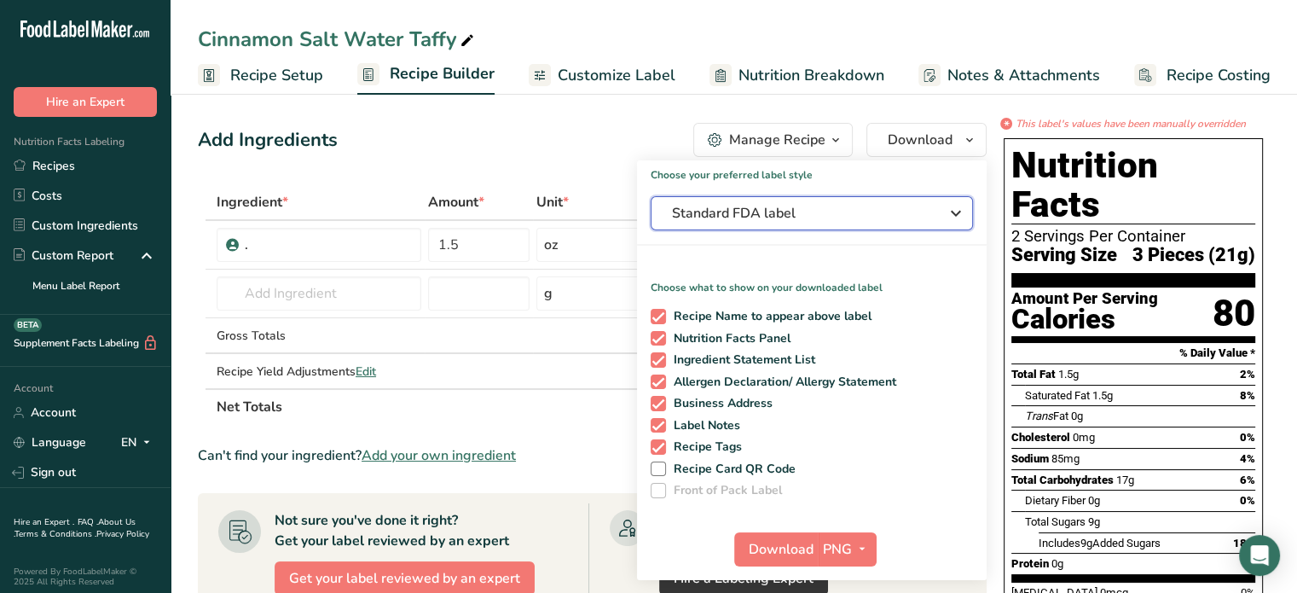
click at [842, 211] on span "Standard FDA label" at bounding box center [800, 213] width 256 height 20
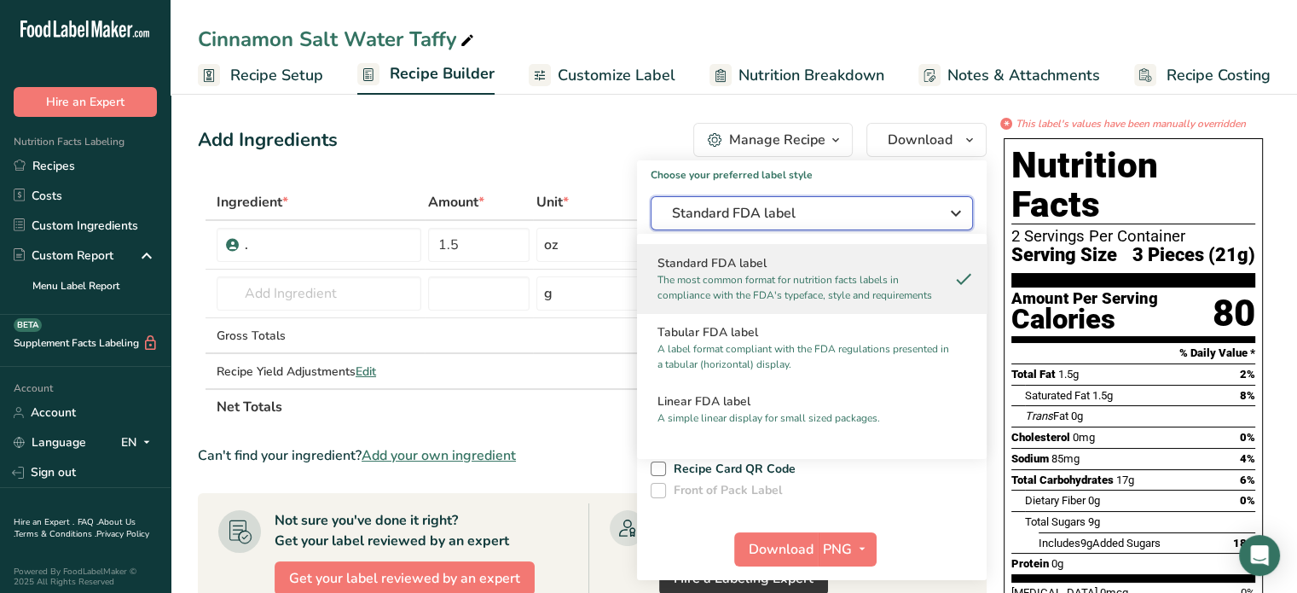
click at [842, 211] on span "Standard FDA label" at bounding box center [800, 213] width 256 height 20
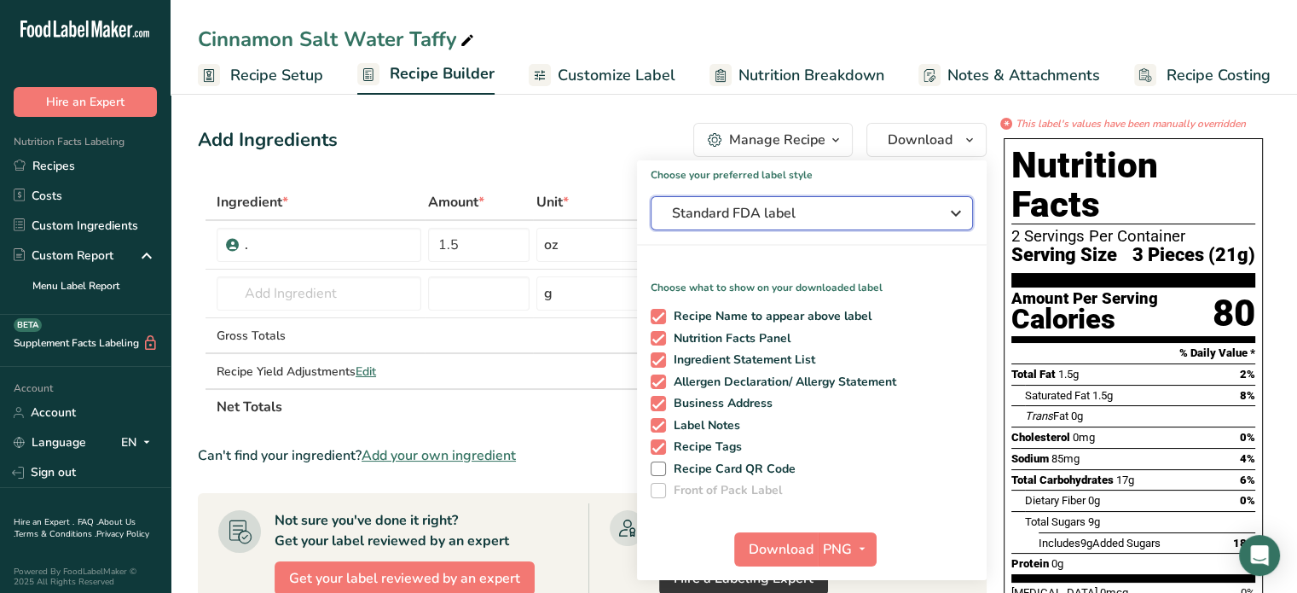
click at [909, 209] on span "Standard FDA label" at bounding box center [800, 213] width 256 height 20
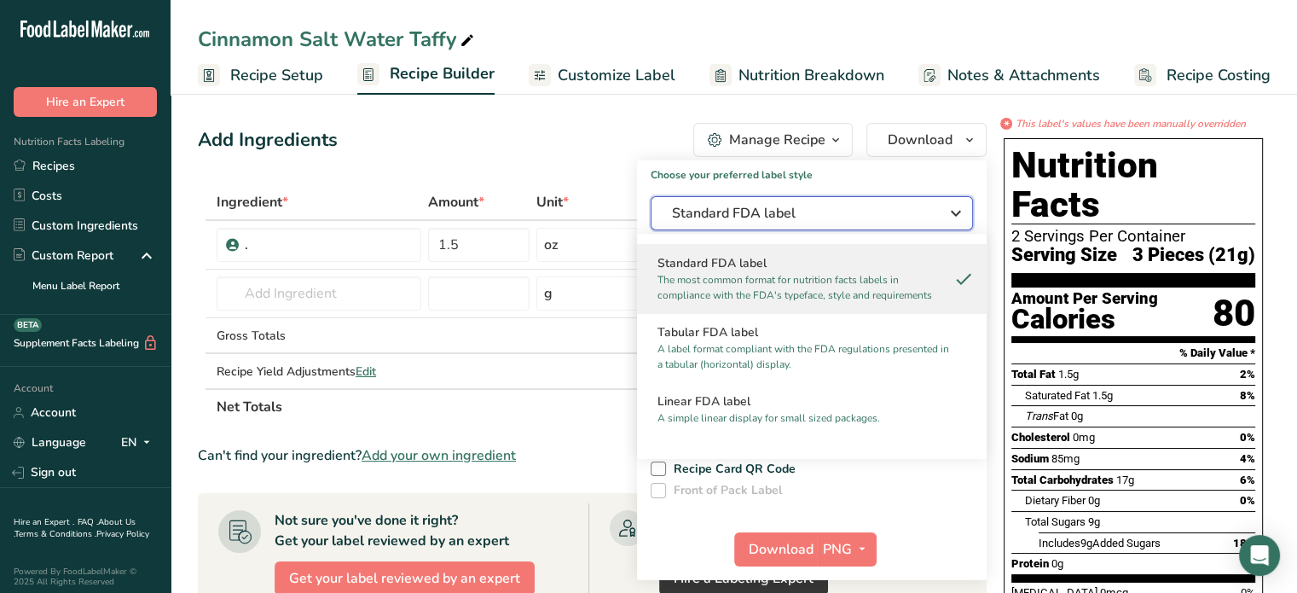
click at [927, 206] on span "Standard FDA label" at bounding box center [800, 213] width 256 height 20
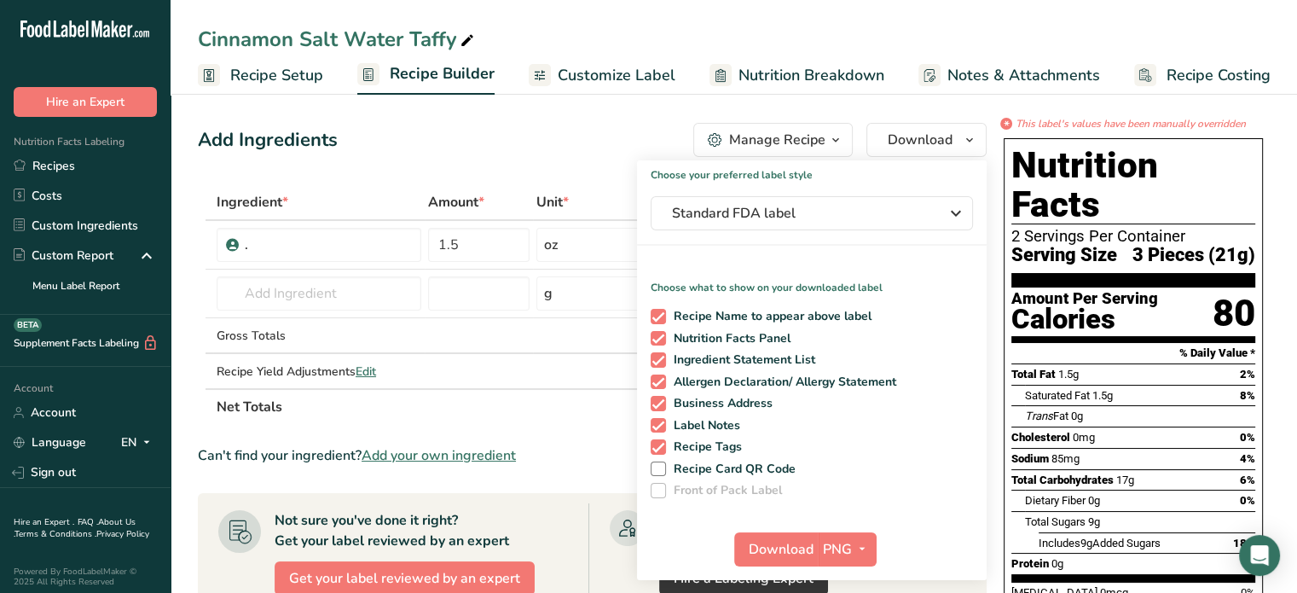
click at [1085, 120] on icon "This label's values have been manually overridden" at bounding box center [1131, 123] width 230 height 15
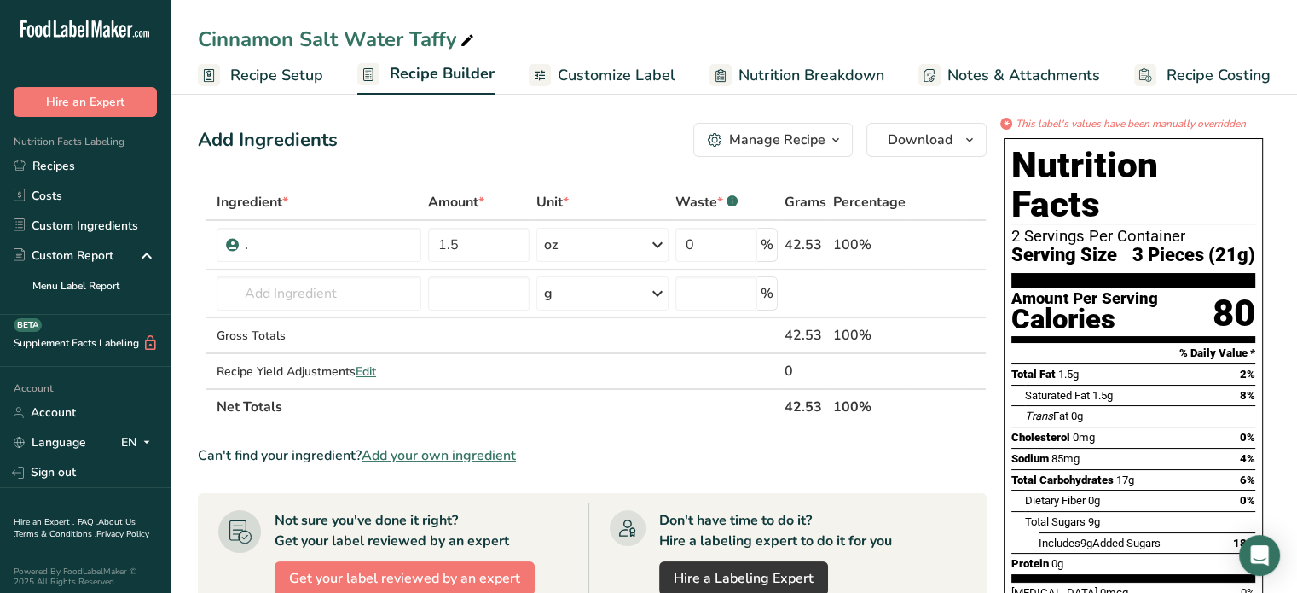
drag, startPoint x: 1018, startPoint y: 327, endPoint x: 1076, endPoint y: 408, distance: 100.3
click at [1078, 409] on section "Total Fat 1.5g 2% Saturated Fat 1.5g 8% Trans Fat 0g [MEDICAL_DATA] 0mg 0% Sodi…" at bounding box center [1133, 472] width 244 height 218
click at [1076, 448] on div "Sodium 85mg 4%" at bounding box center [1133, 458] width 244 height 21
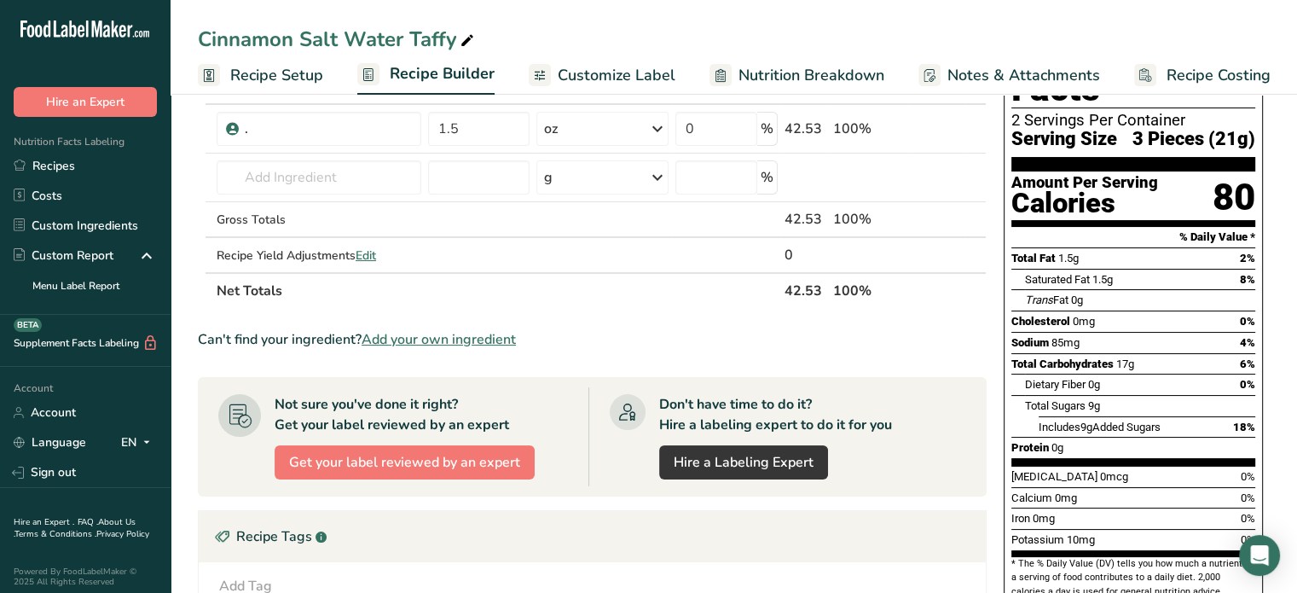
scroll to position [171, 0]
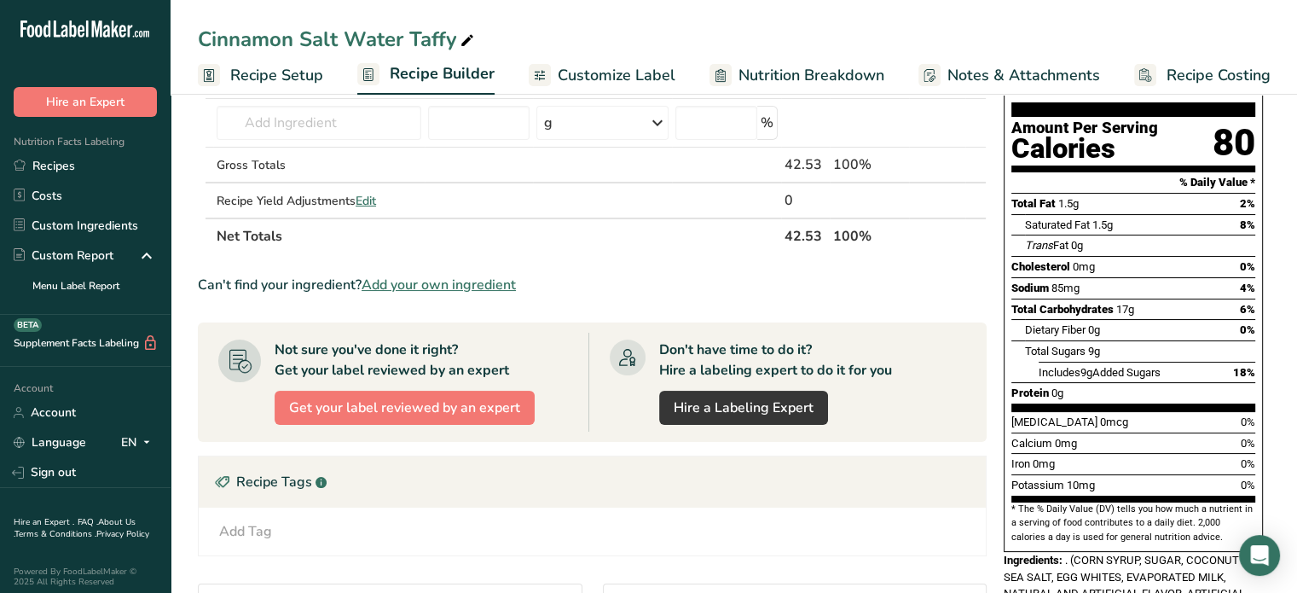
drag, startPoint x: 1016, startPoint y: 163, endPoint x: 1245, endPoint y: 495, distance: 404.0
click at [1245, 495] on div "Nutrition Facts 2 Servings Per Container Serving Size 3 Pieces (21g) Amount Per…" at bounding box center [1133, 260] width 259 height 584
copy div "Nutrition Facts 2 Servings Per Container Serving Size 3 Pieces (21g) Amount Per…"
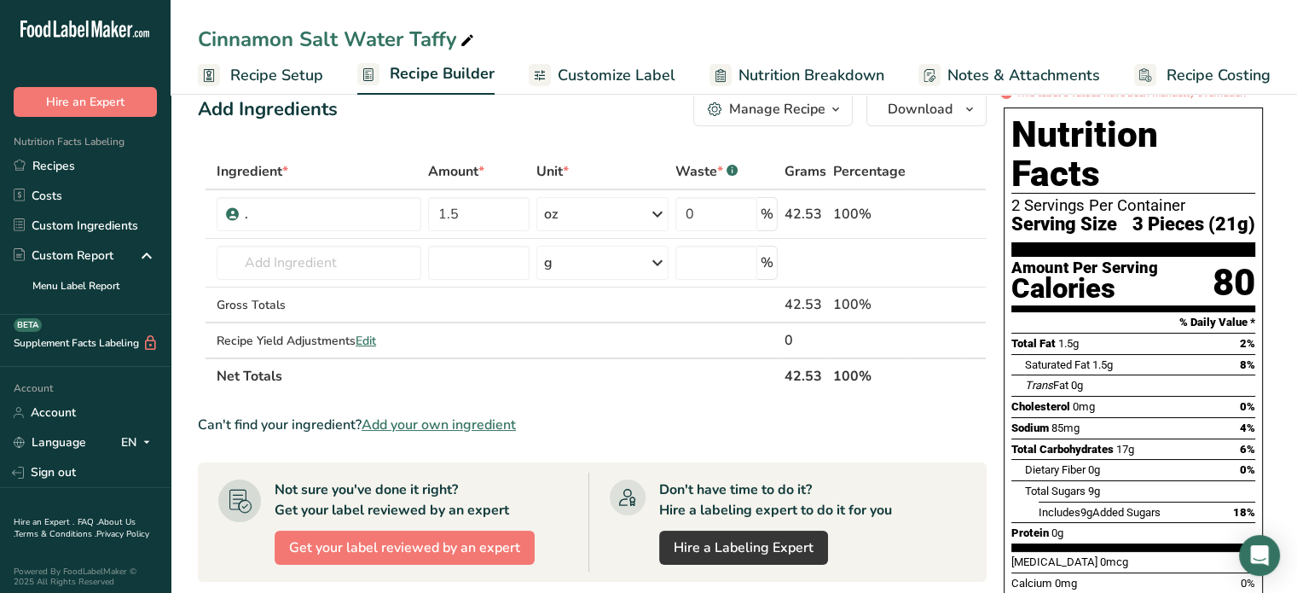
scroll to position [85, 0]
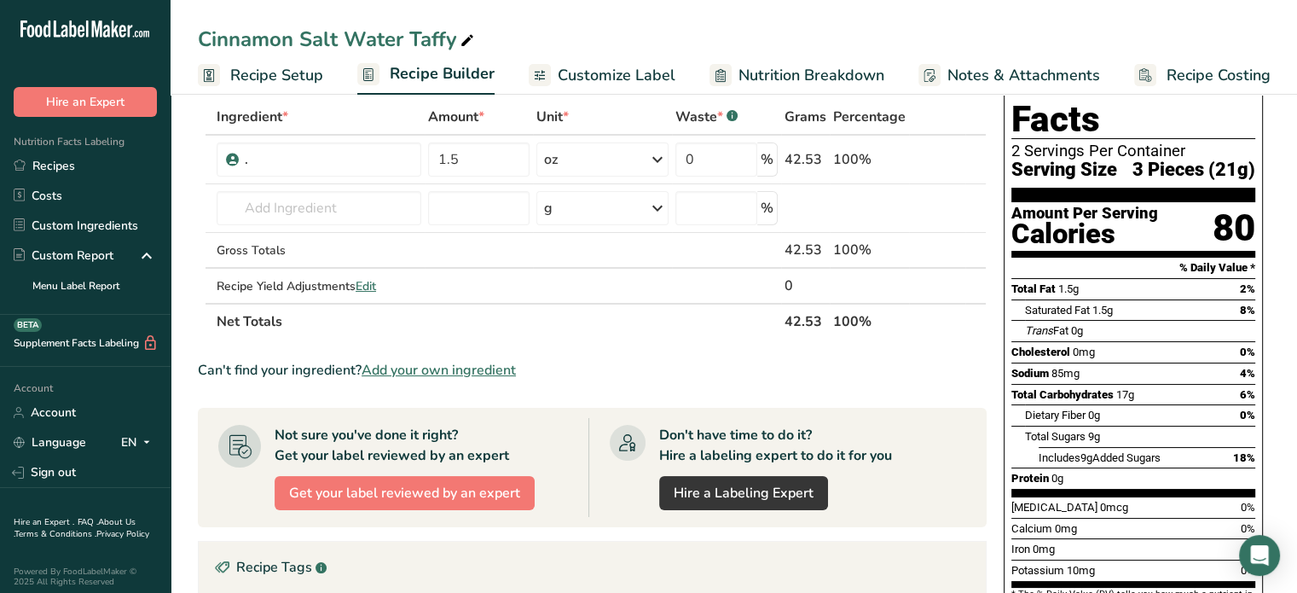
drag, startPoint x: 1010, startPoint y: 322, endPoint x: 1264, endPoint y: 530, distance: 327.8
click at [1264, 530] on div "Nutrition Facts 2 Servings Per Container Serving Size 3 Pieces (21g) Amount Per…" at bounding box center [1133, 378] width 273 height 665
copy div "% Daily Value * Total Fat 1.5g 2% Saturated Fat 1.5g 8% Trans Fat 0g [MEDICAL_D…"
